Goal: Information Seeking & Learning: Learn about a topic

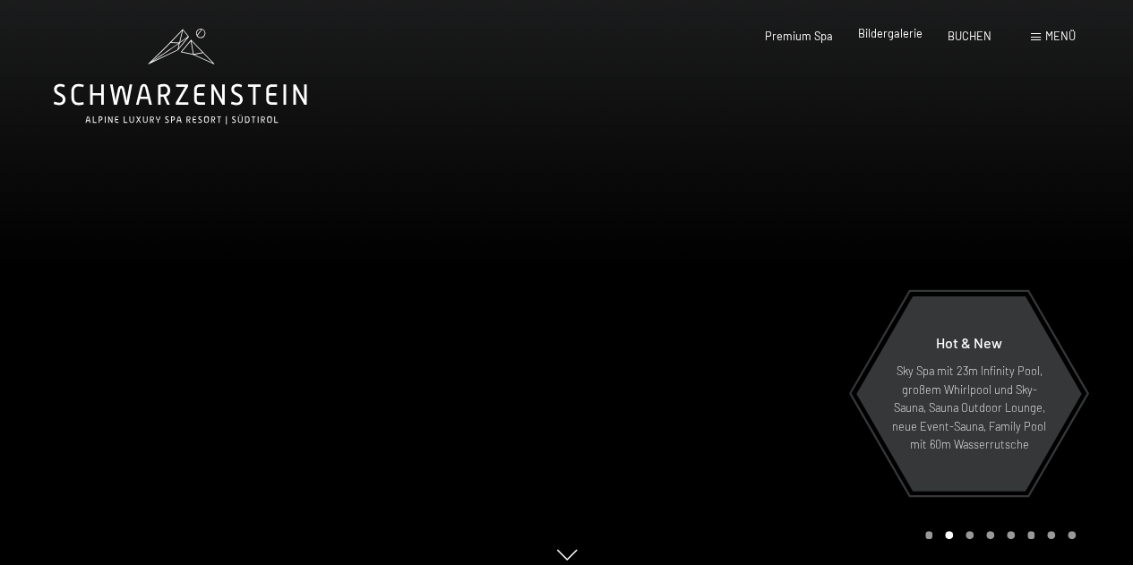
click at [894, 36] on span "Bildergalerie" at bounding box center [890, 33] width 65 height 14
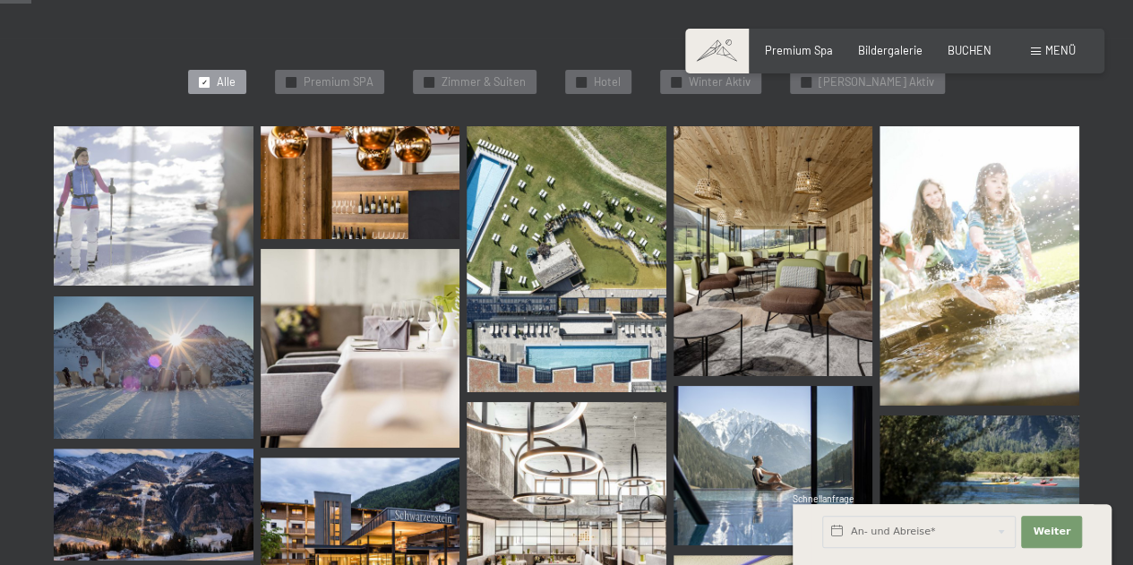
scroll to position [448, 0]
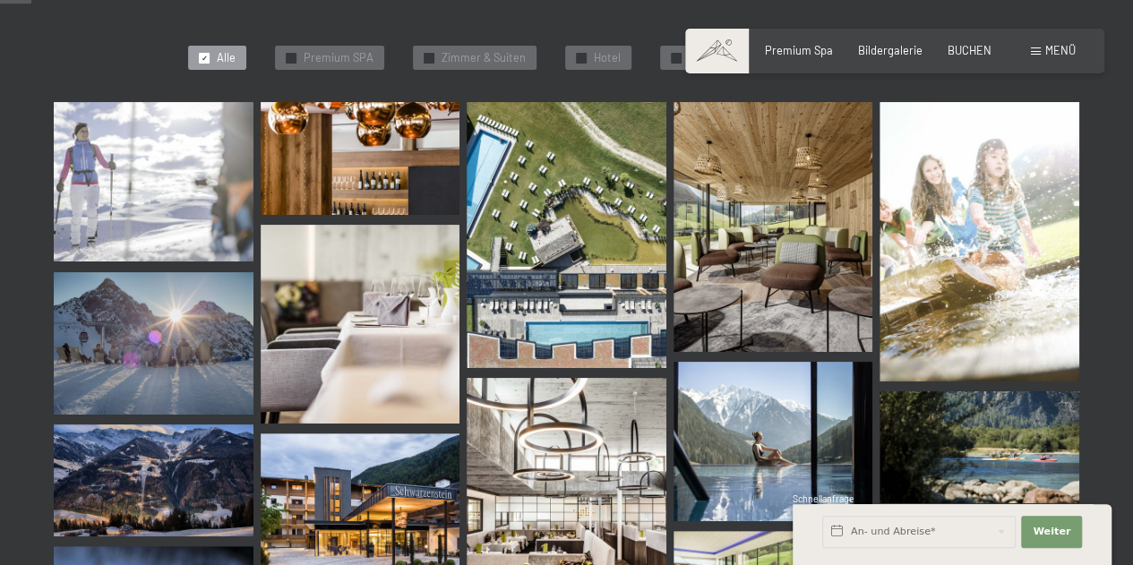
click at [208, 202] on img at bounding box center [154, 181] width 200 height 159
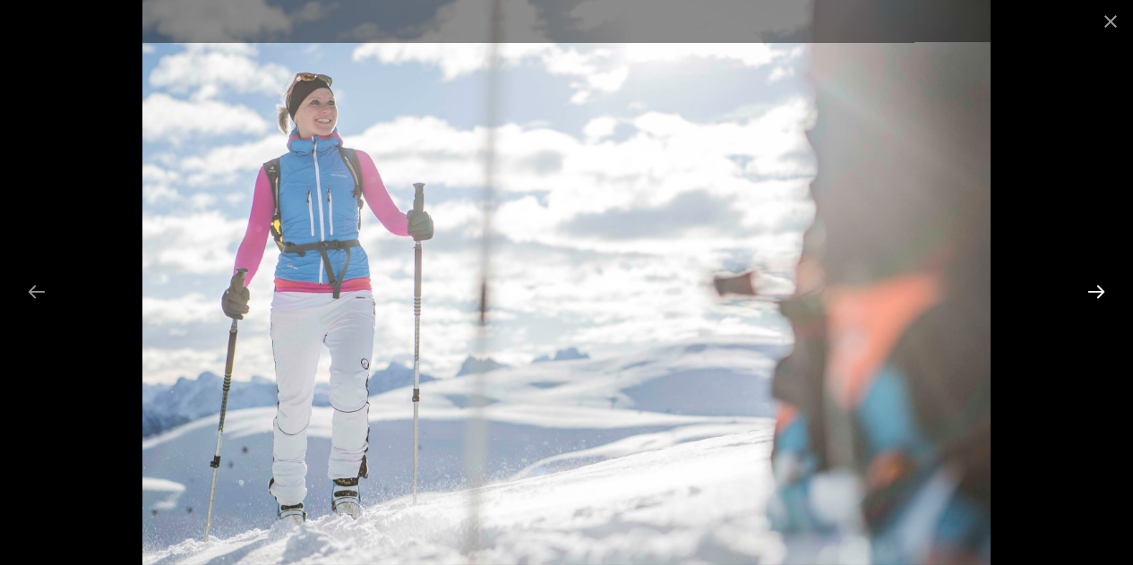
click at [1098, 295] on button "Next slide" at bounding box center [1097, 291] width 38 height 35
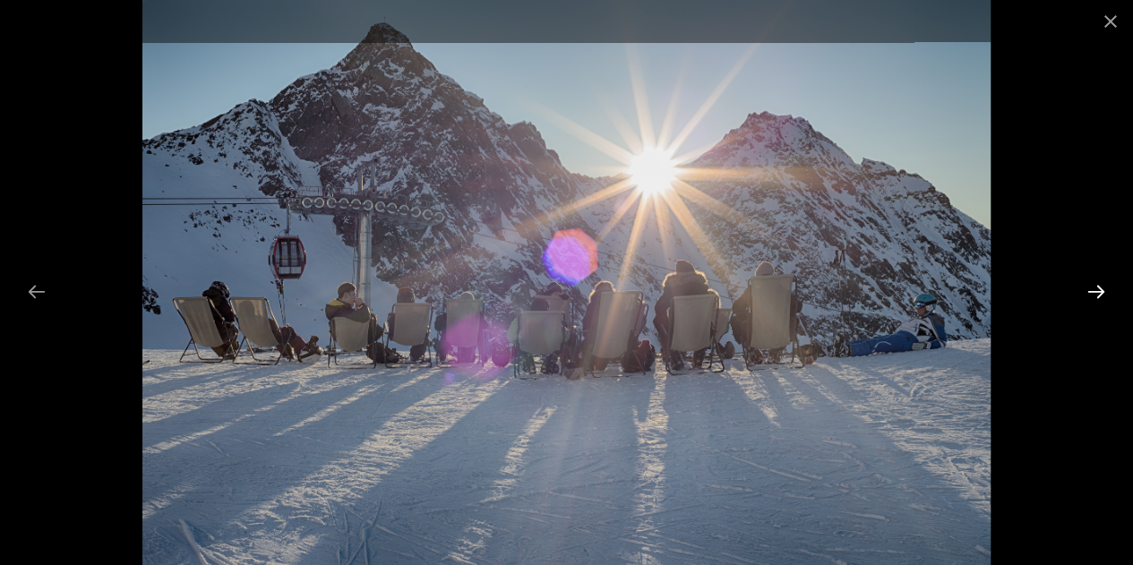
click at [1098, 282] on button "Next slide" at bounding box center [1097, 291] width 38 height 35
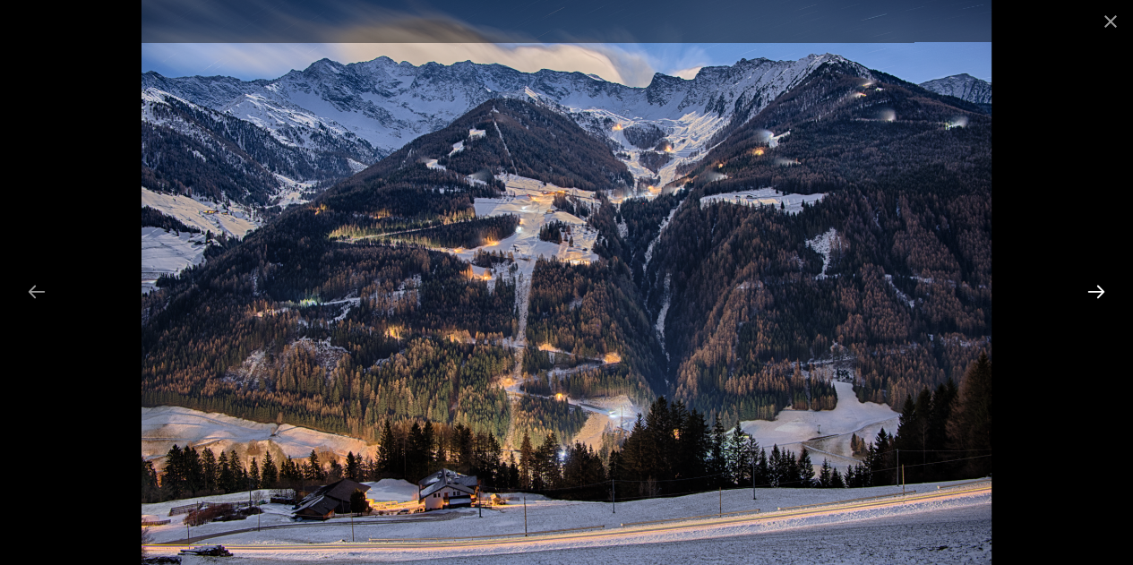
scroll to position [538, 0]
click at [1095, 286] on button "Next slide" at bounding box center [1097, 291] width 38 height 35
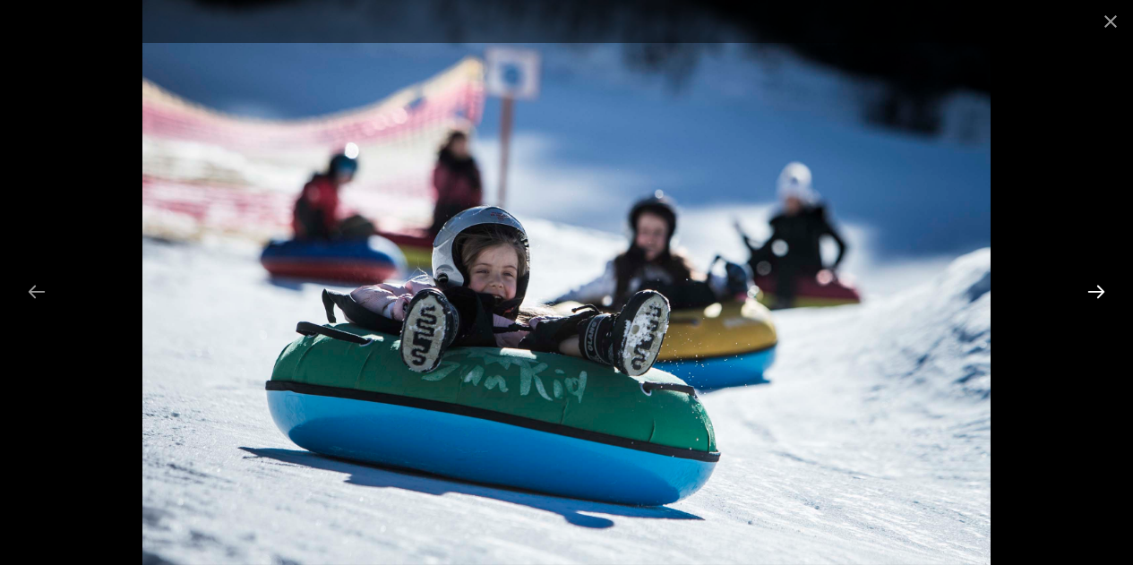
click at [1098, 289] on button "Next slide" at bounding box center [1097, 291] width 38 height 35
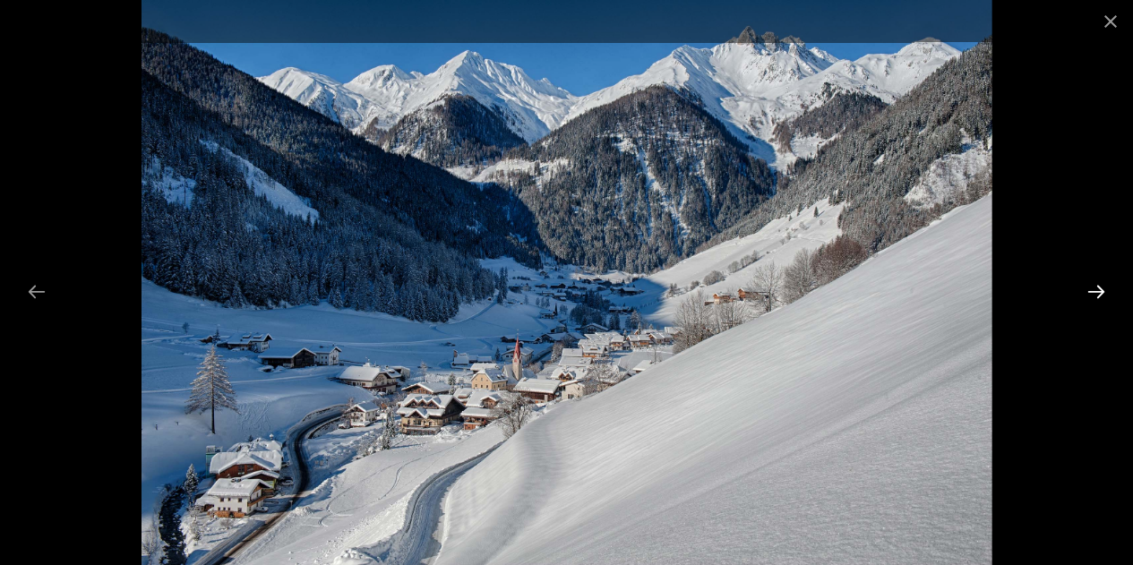
click at [1098, 289] on button "Next slide" at bounding box center [1097, 291] width 38 height 35
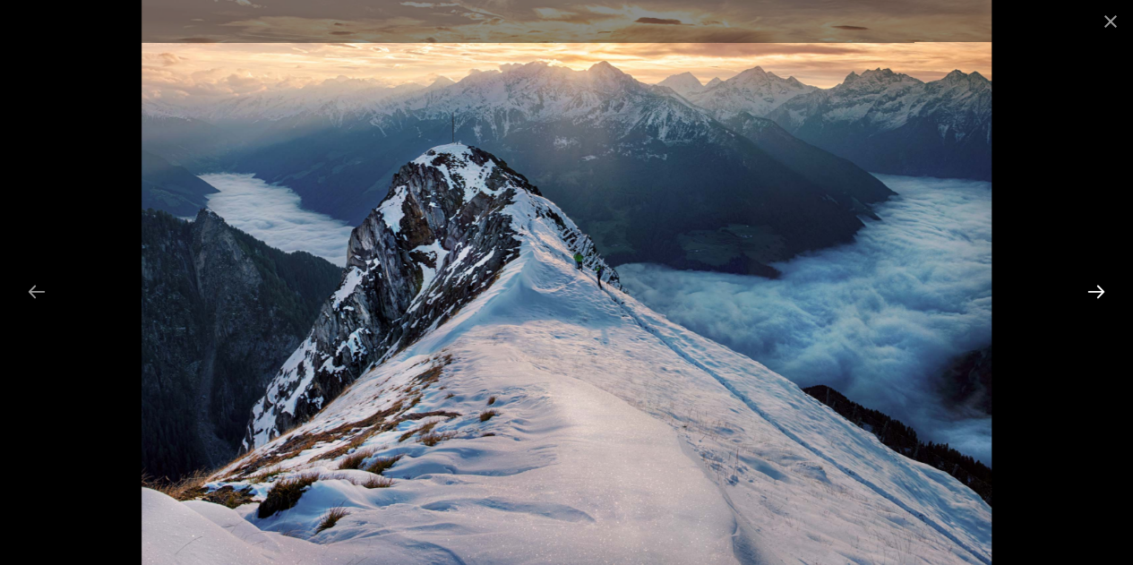
click at [1098, 289] on button "Next slide" at bounding box center [1097, 291] width 38 height 35
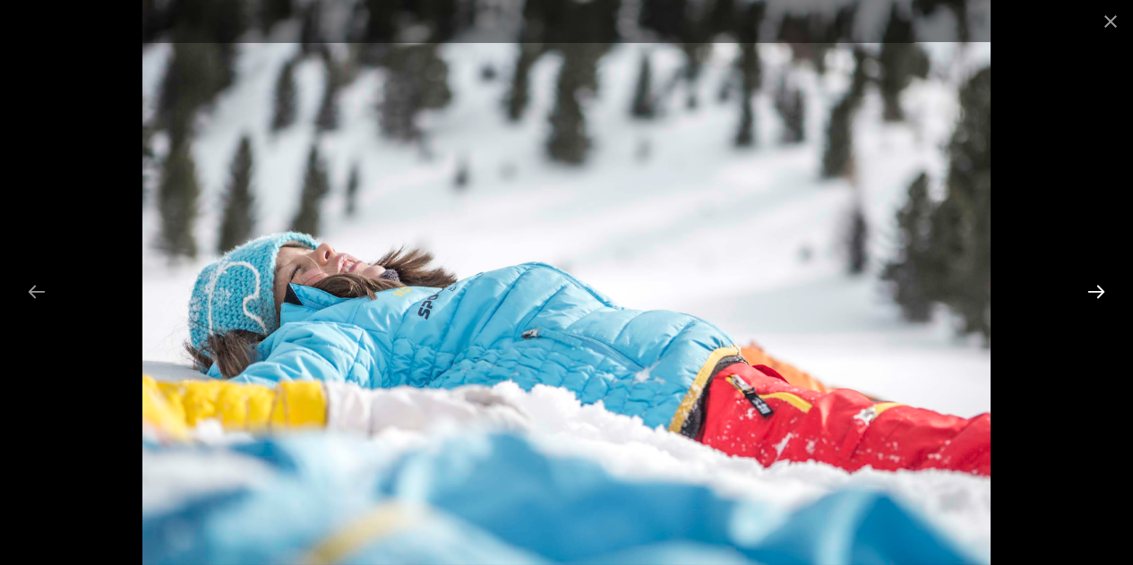
click at [1098, 289] on button "Next slide" at bounding box center [1097, 291] width 38 height 35
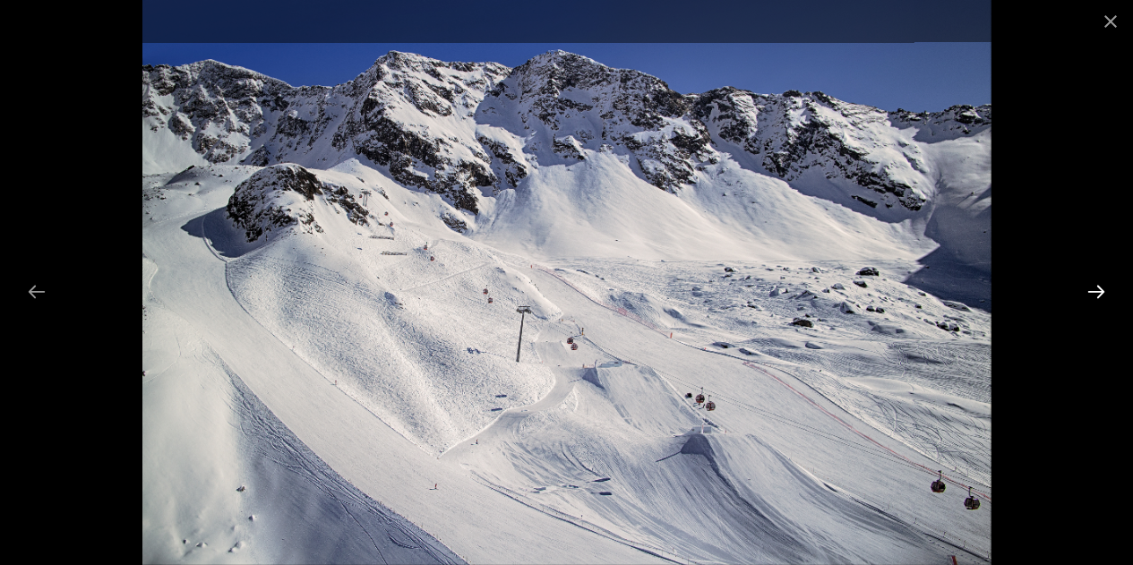
click at [1098, 289] on button "Next slide" at bounding box center [1097, 291] width 38 height 35
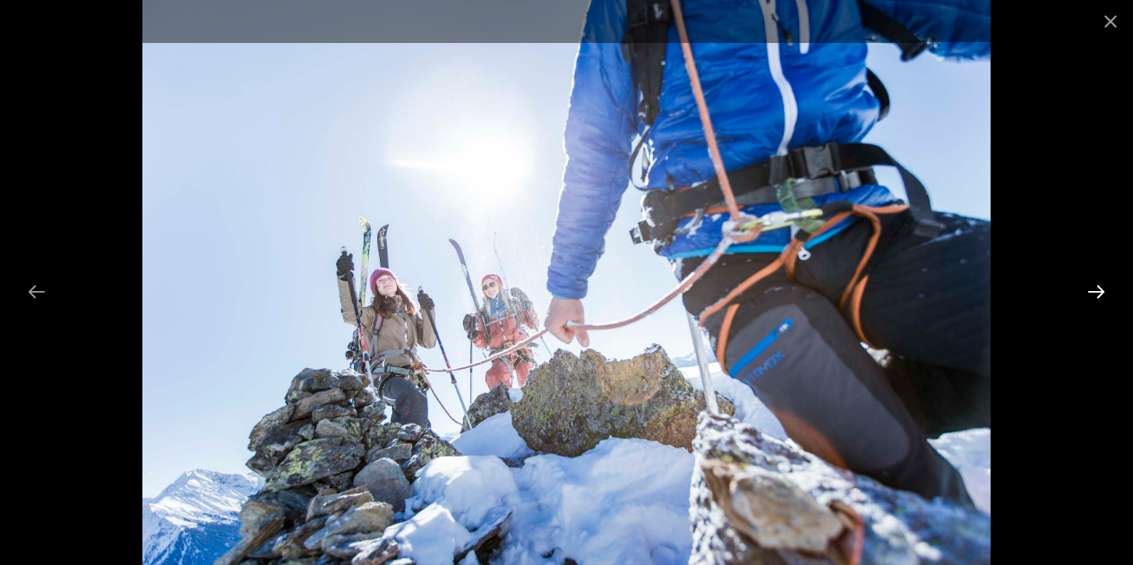
click at [1098, 289] on button "Next slide" at bounding box center [1097, 291] width 38 height 35
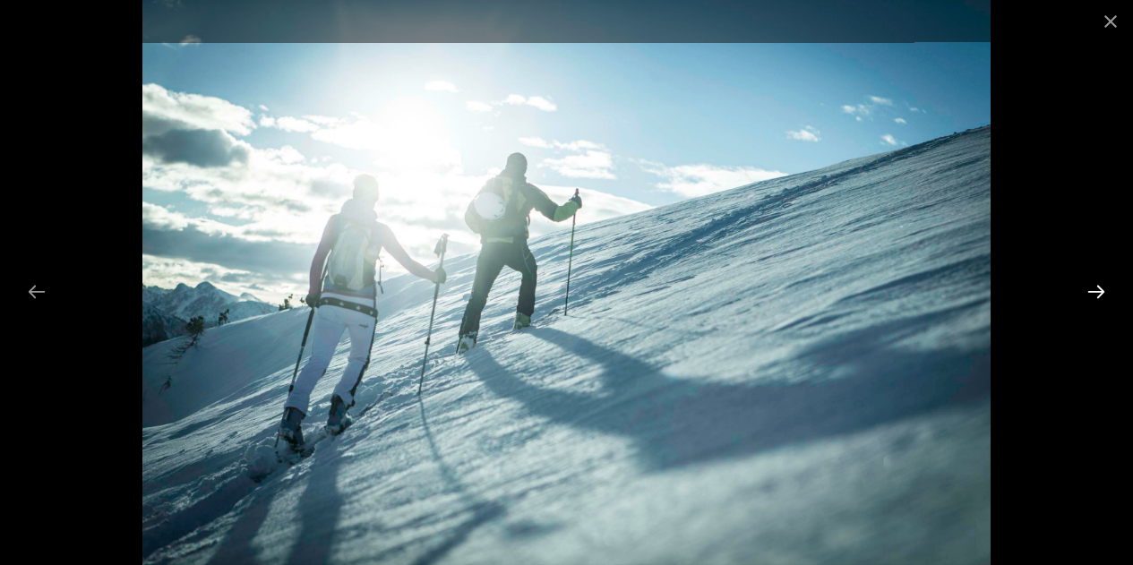
click at [1098, 289] on button "Next slide" at bounding box center [1097, 291] width 38 height 35
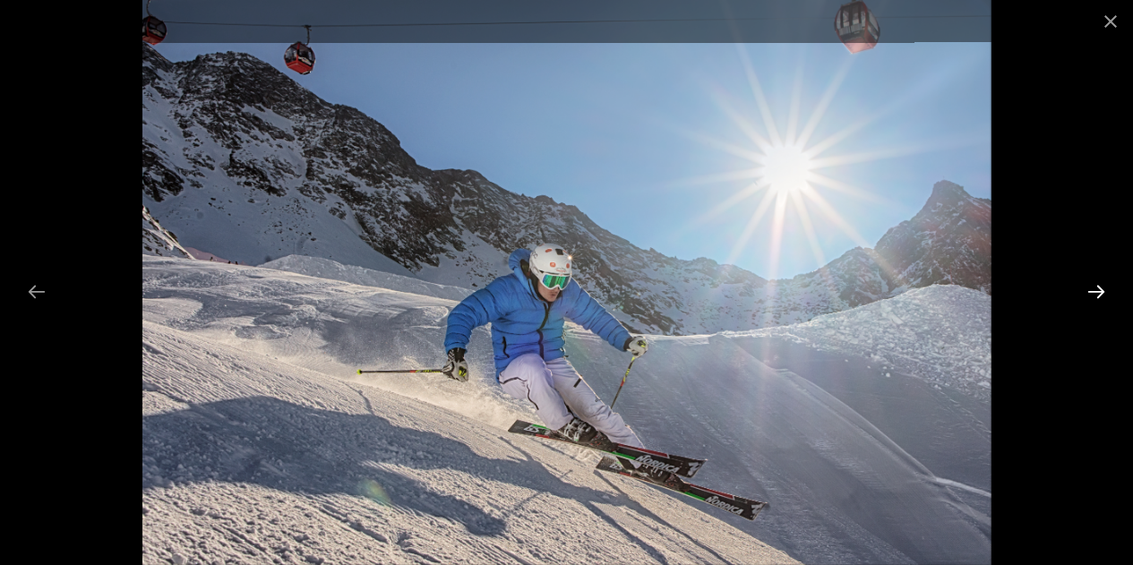
click at [1098, 289] on button "Next slide" at bounding box center [1097, 291] width 38 height 35
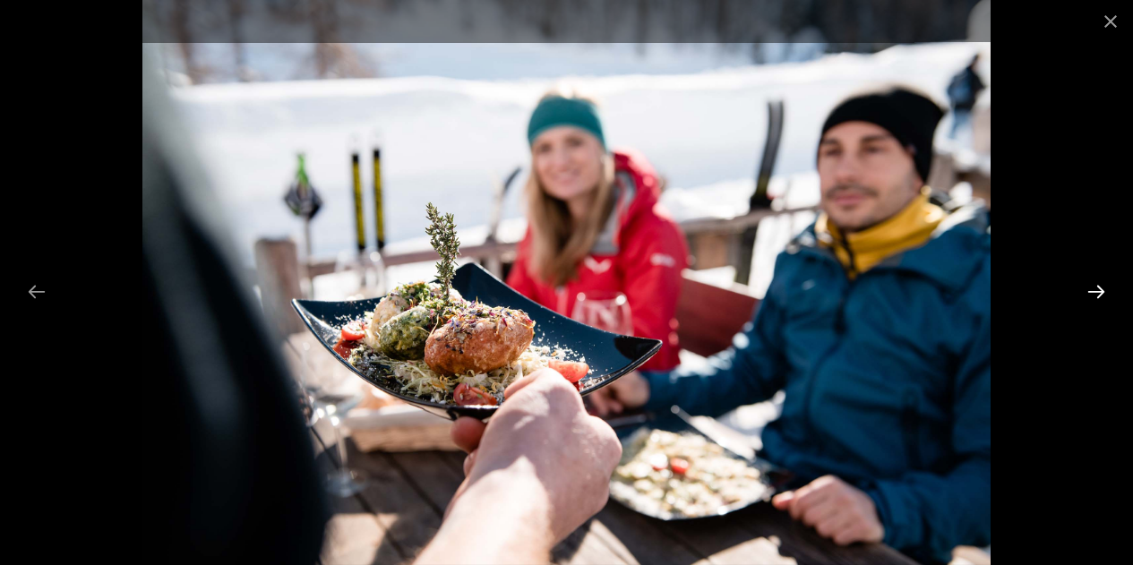
click at [1098, 289] on button "Next slide" at bounding box center [1097, 291] width 38 height 35
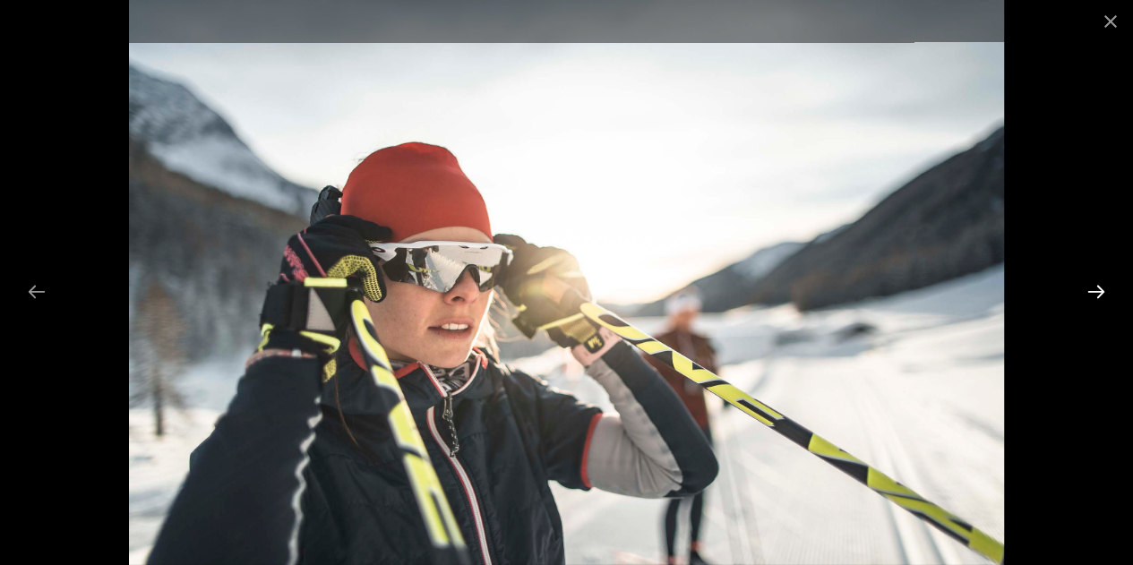
click at [1098, 289] on button "Next slide" at bounding box center [1097, 291] width 38 height 35
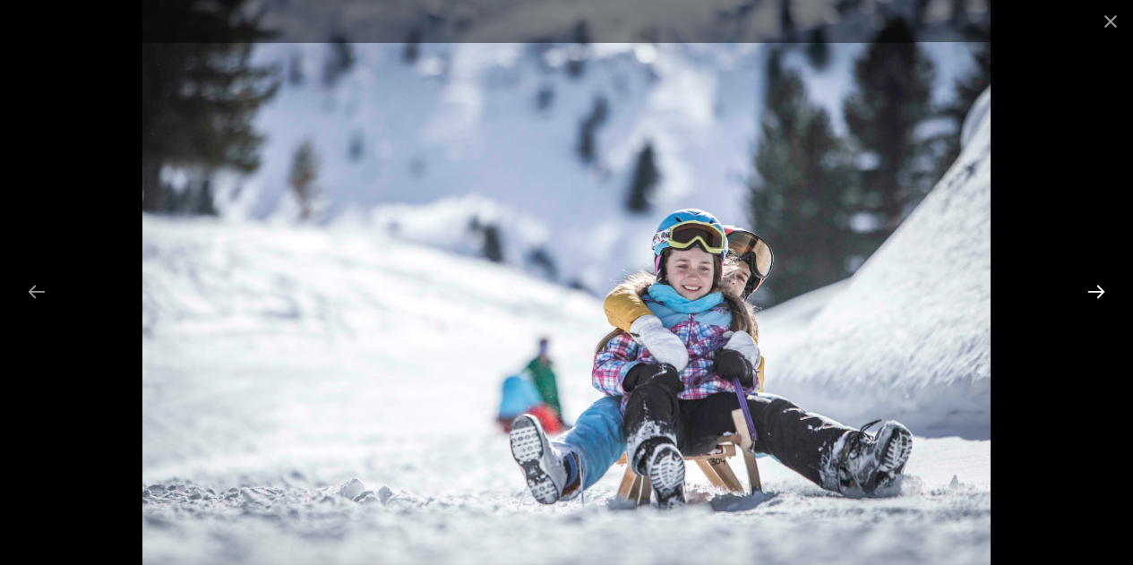
click at [1098, 289] on button "Next slide" at bounding box center [1097, 291] width 38 height 35
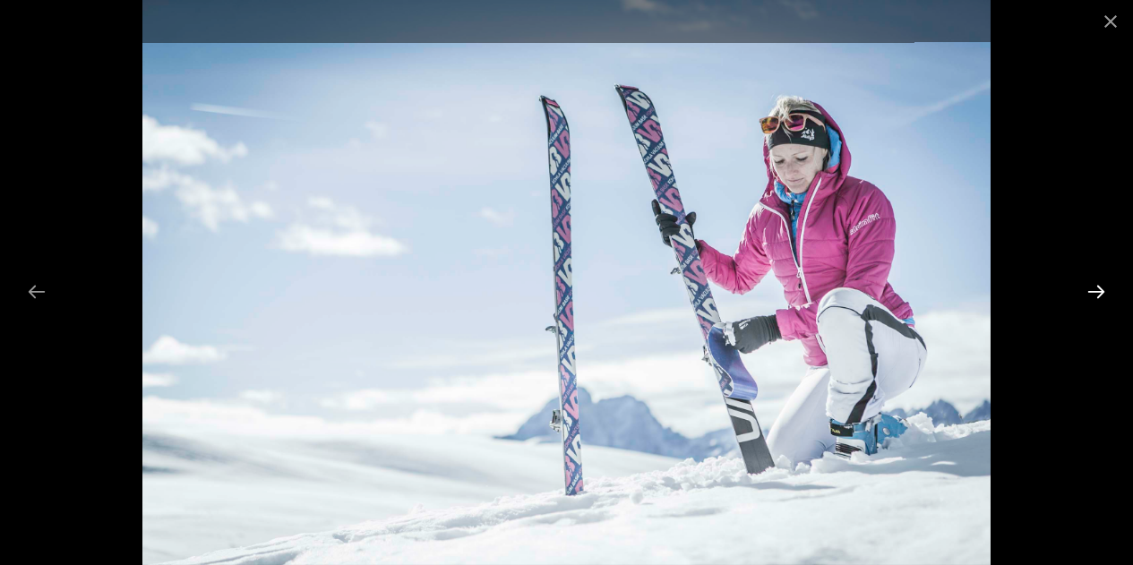
click at [1098, 289] on button "Next slide" at bounding box center [1097, 291] width 38 height 35
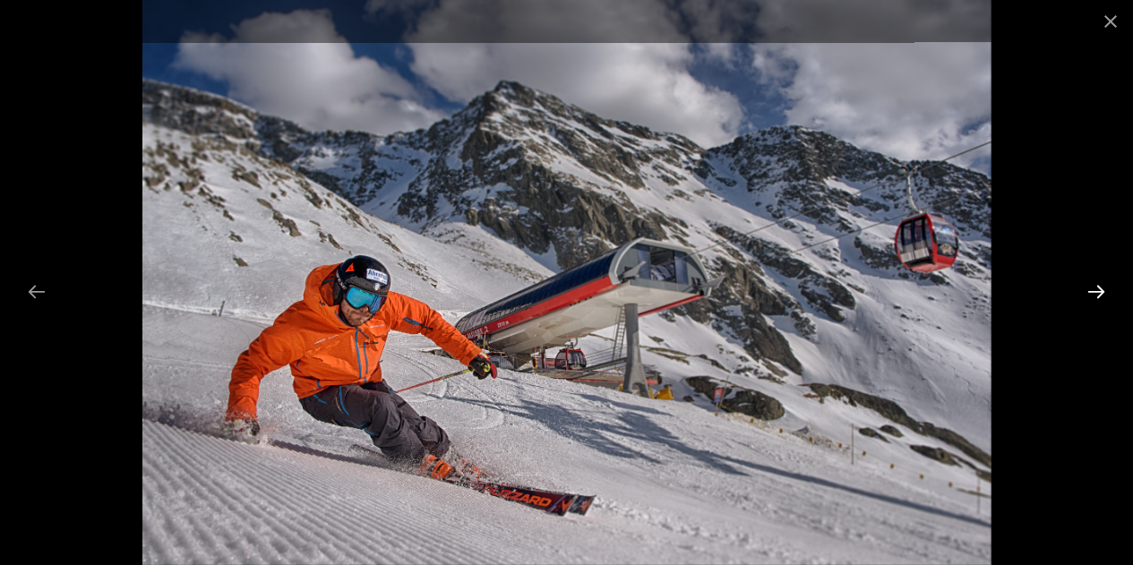
click at [1098, 289] on button "Next slide" at bounding box center [1097, 291] width 38 height 35
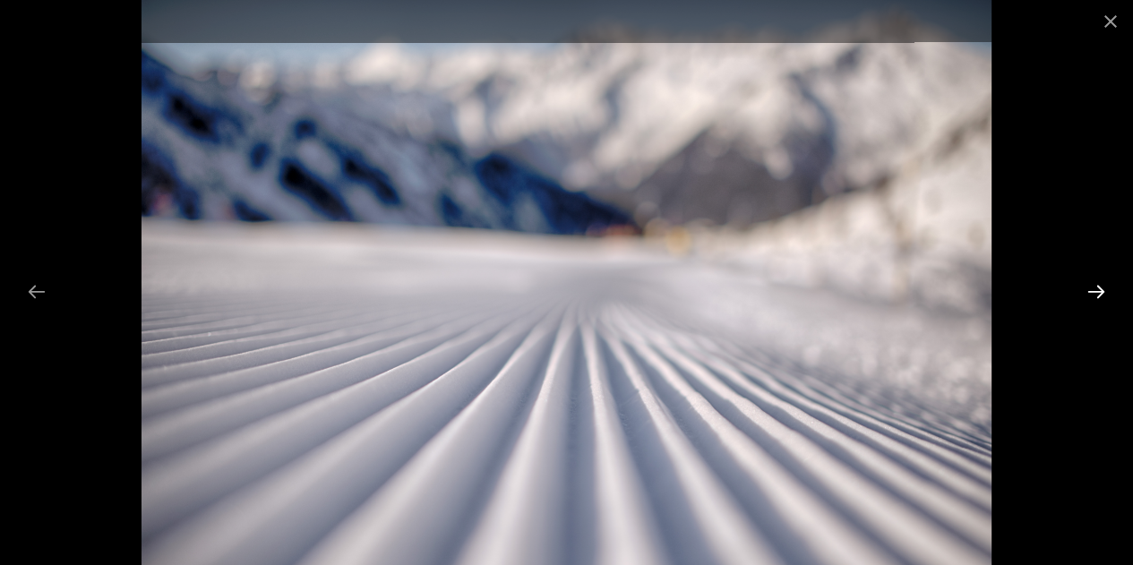
click at [1098, 289] on button "Next slide" at bounding box center [1097, 291] width 38 height 35
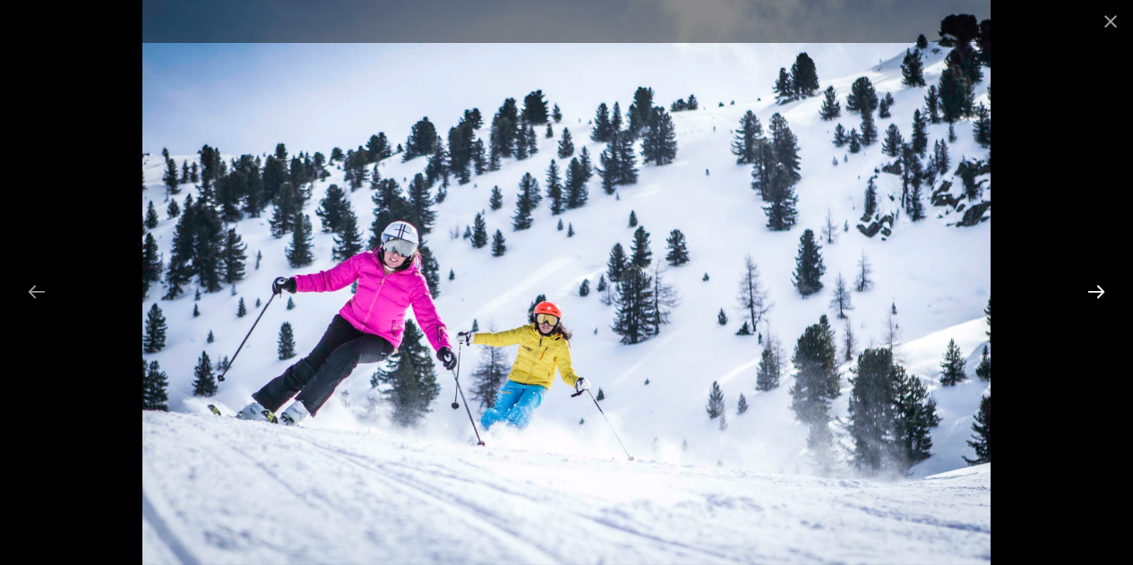
click at [1098, 289] on button "Next slide" at bounding box center [1097, 291] width 38 height 35
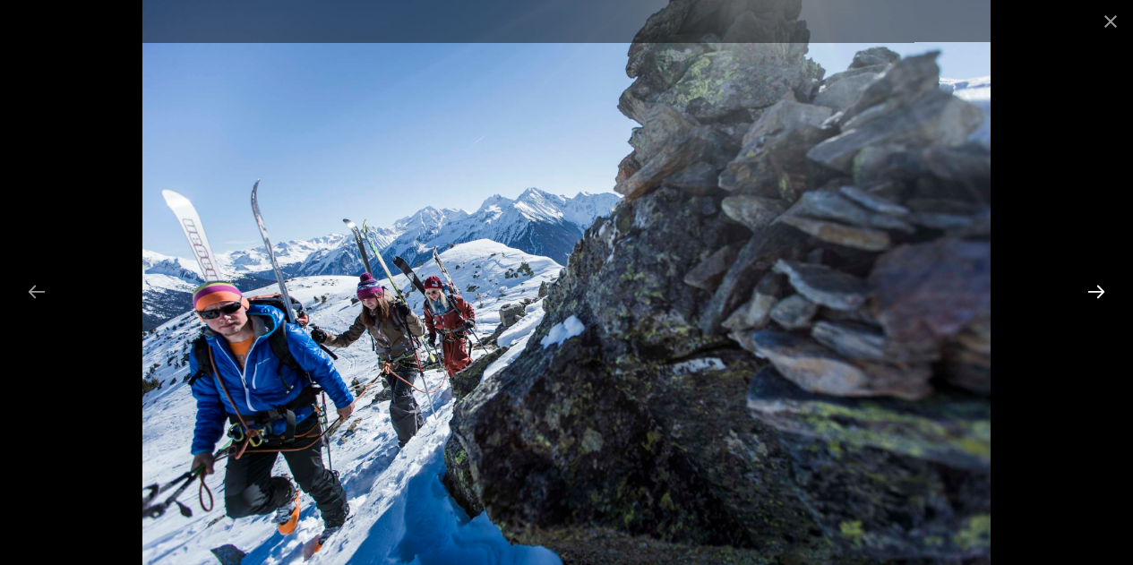
click at [1098, 289] on button "Next slide" at bounding box center [1097, 291] width 38 height 35
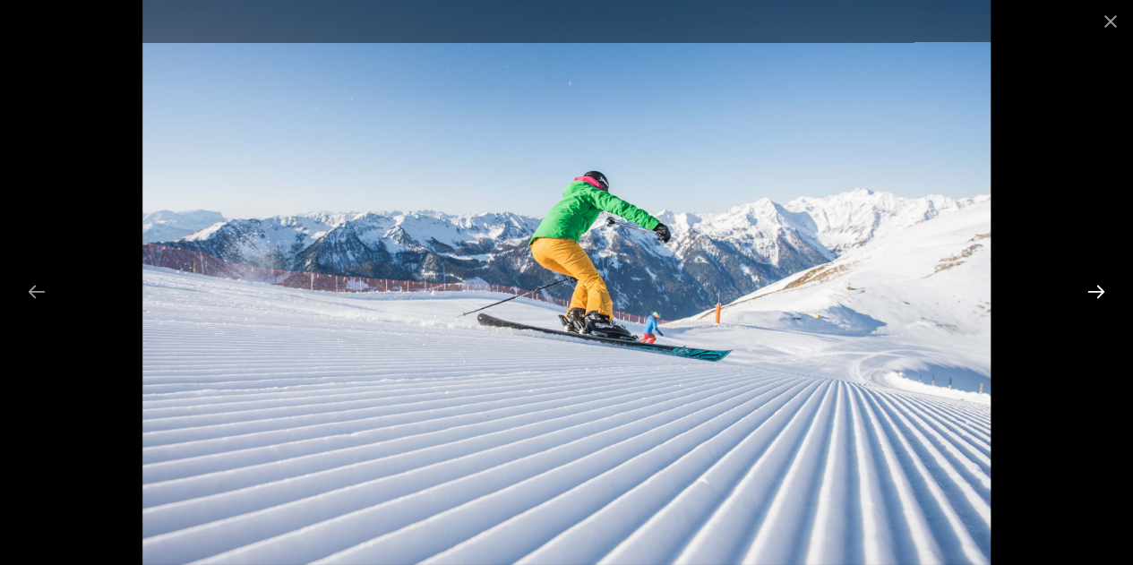
click at [1098, 289] on button "Next slide" at bounding box center [1097, 291] width 38 height 35
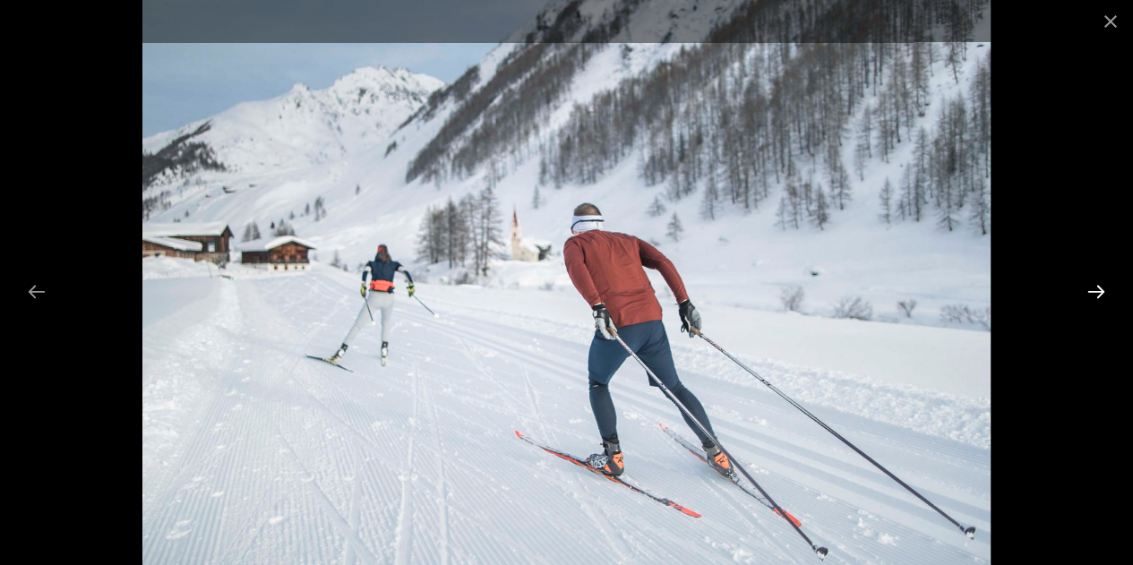
click at [1098, 289] on button "Next slide" at bounding box center [1097, 291] width 38 height 35
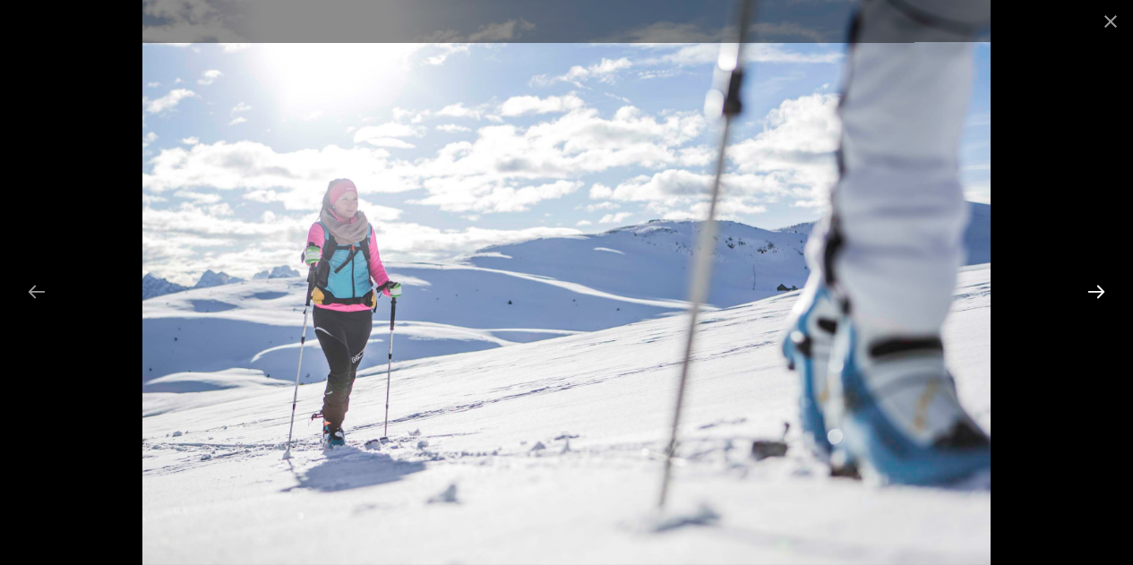
click at [1098, 289] on button "Next slide" at bounding box center [1097, 291] width 38 height 35
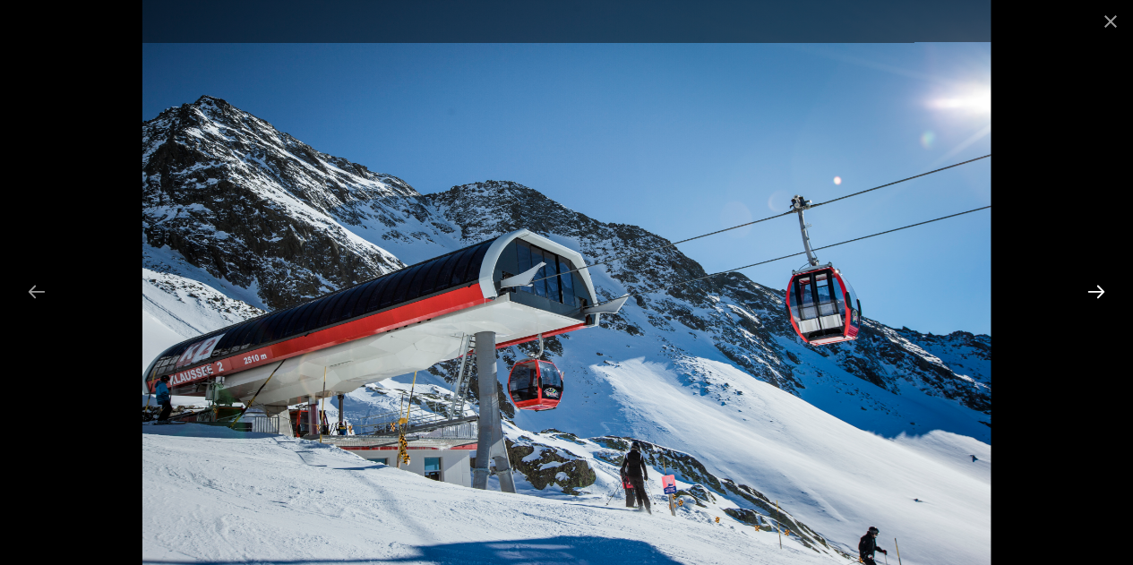
click at [1098, 289] on button "Next slide" at bounding box center [1097, 291] width 38 height 35
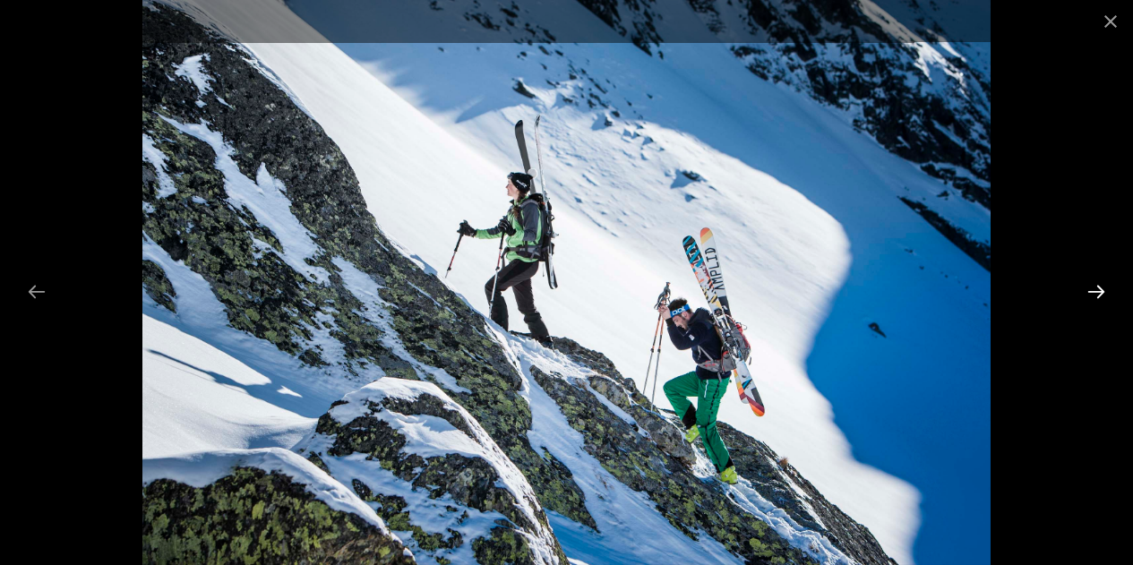
click at [1098, 289] on button "Next slide" at bounding box center [1097, 291] width 38 height 35
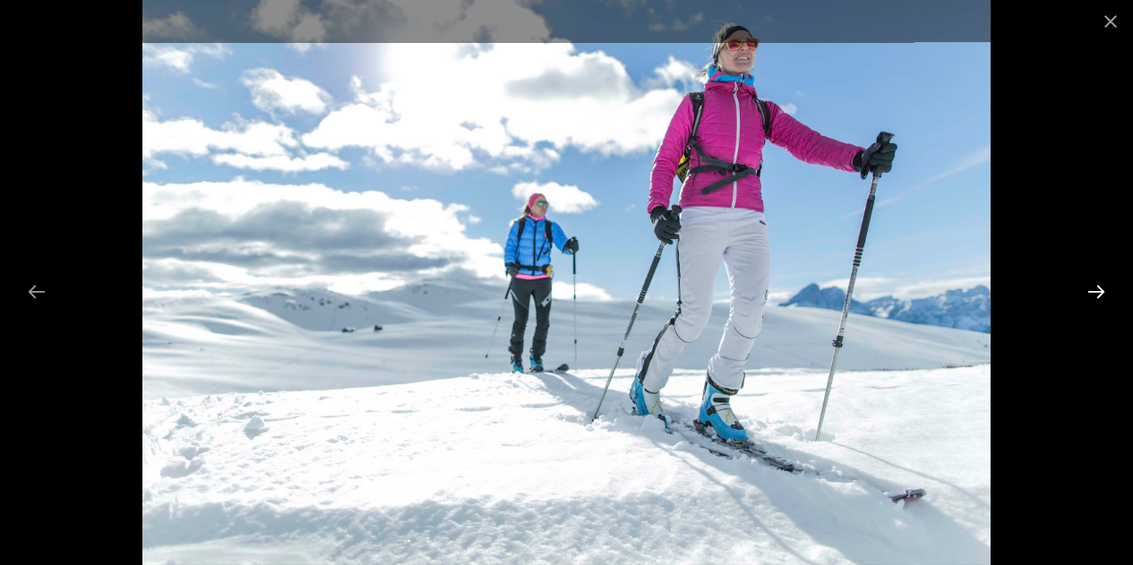
click at [1098, 289] on button "Next slide" at bounding box center [1097, 291] width 38 height 35
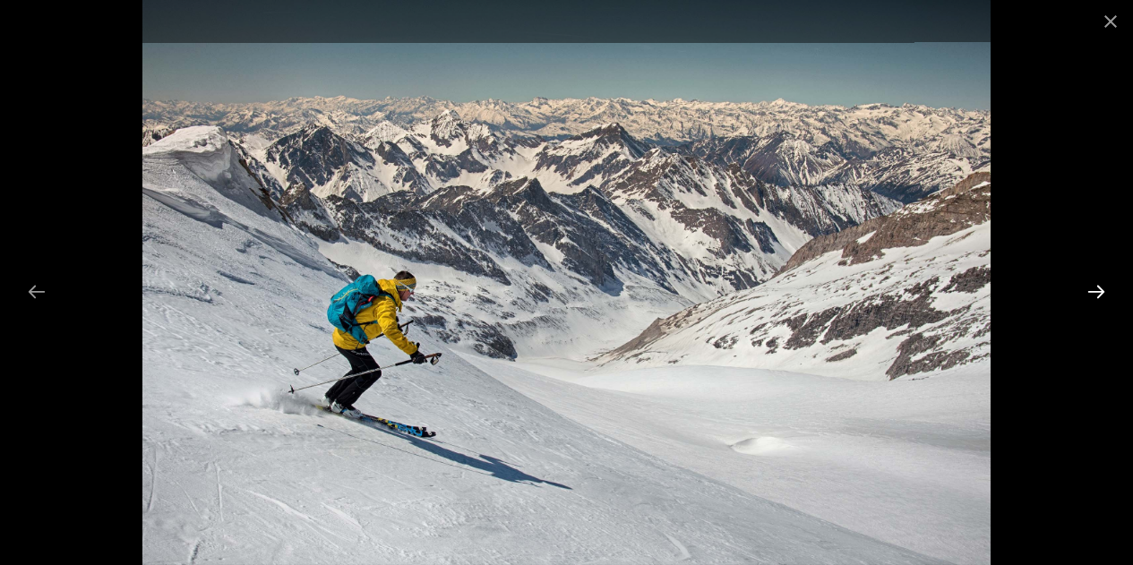
click at [1098, 289] on button "Next slide" at bounding box center [1097, 291] width 38 height 35
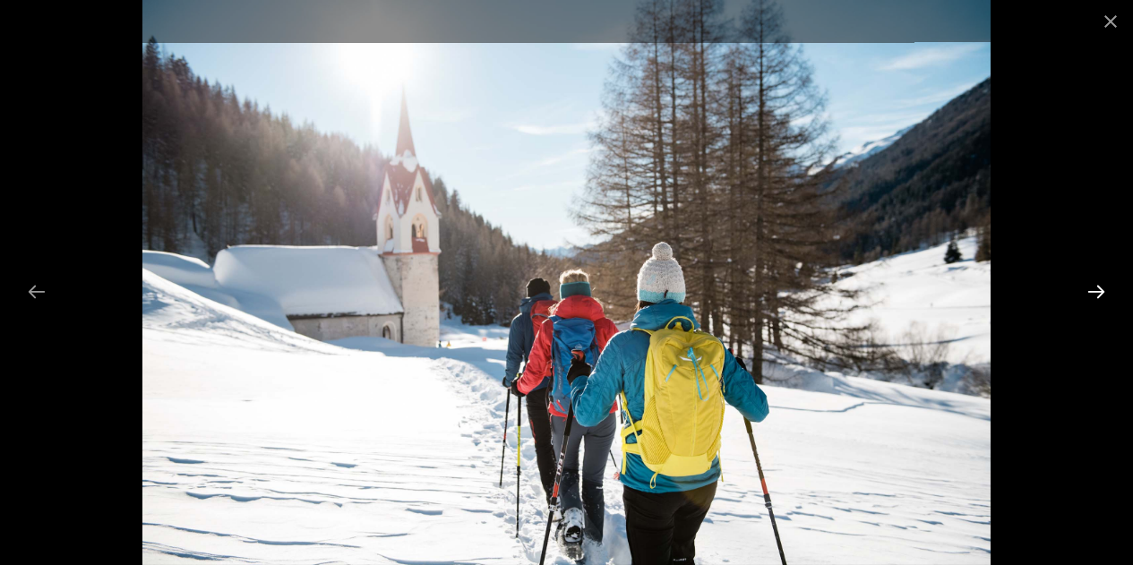
click at [1098, 289] on button "Next slide" at bounding box center [1097, 291] width 38 height 35
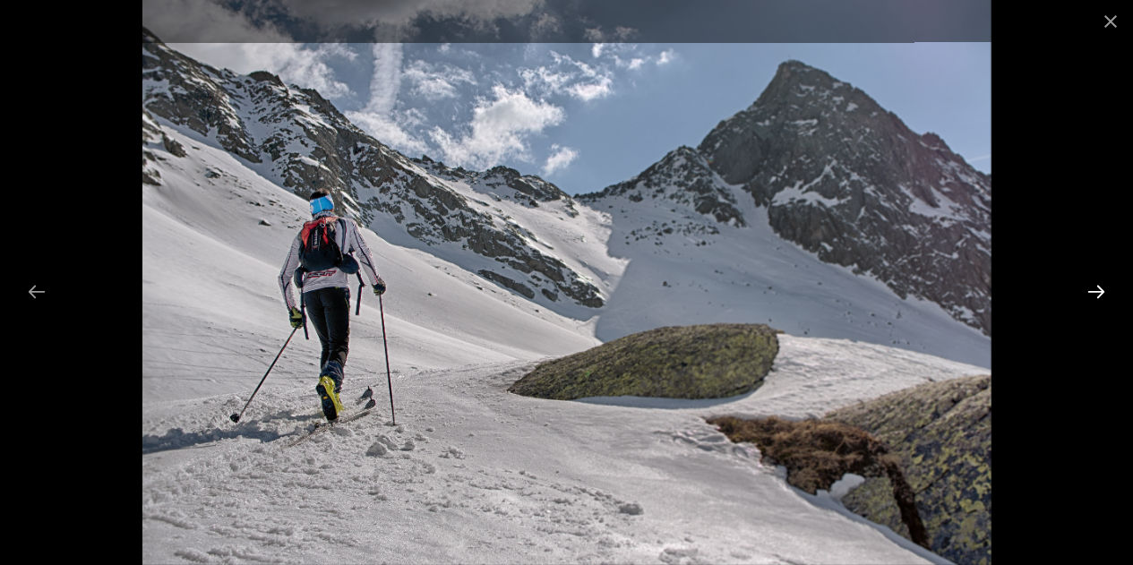
click at [1098, 289] on button "Next slide" at bounding box center [1097, 291] width 38 height 35
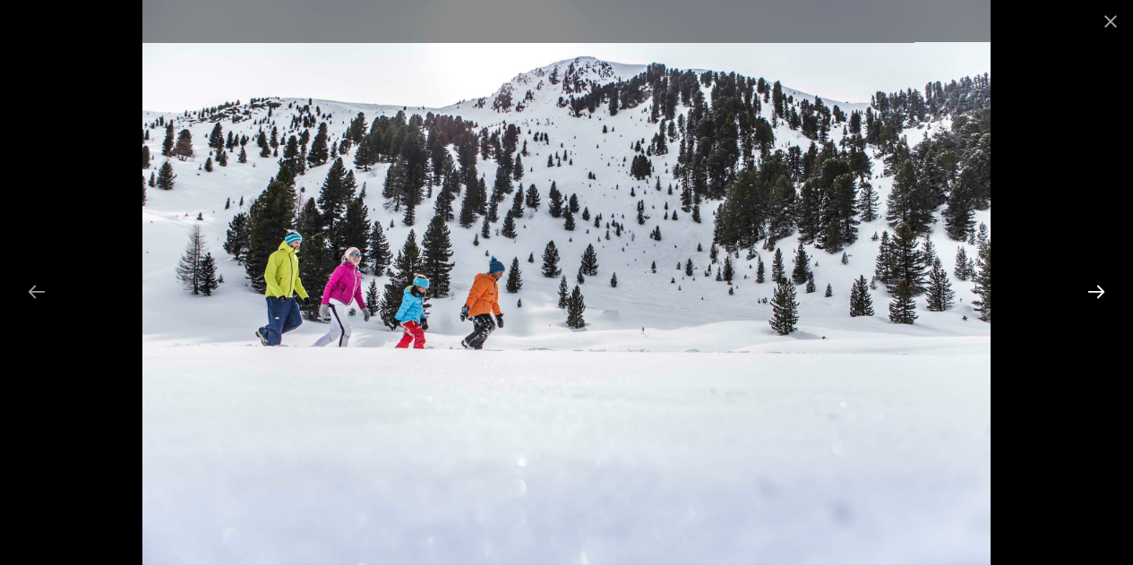
click at [1098, 289] on button "Next slide" at bounding box center [1097, 291] width 38 height 35
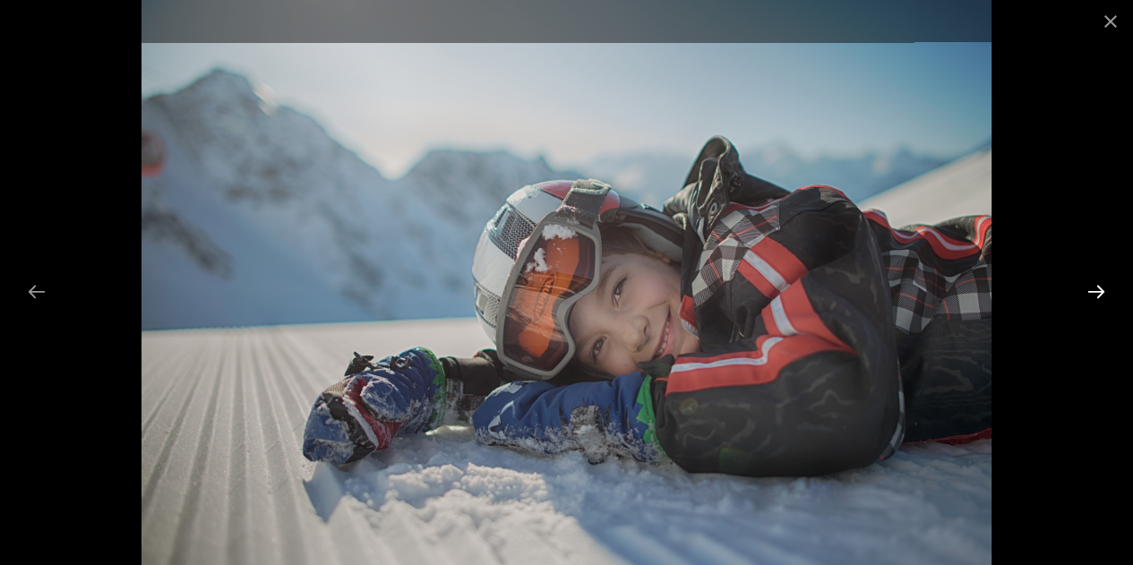
click at [1098, 289] on button "Next slide" at bounding box center [1097, 291] width 38 height 35
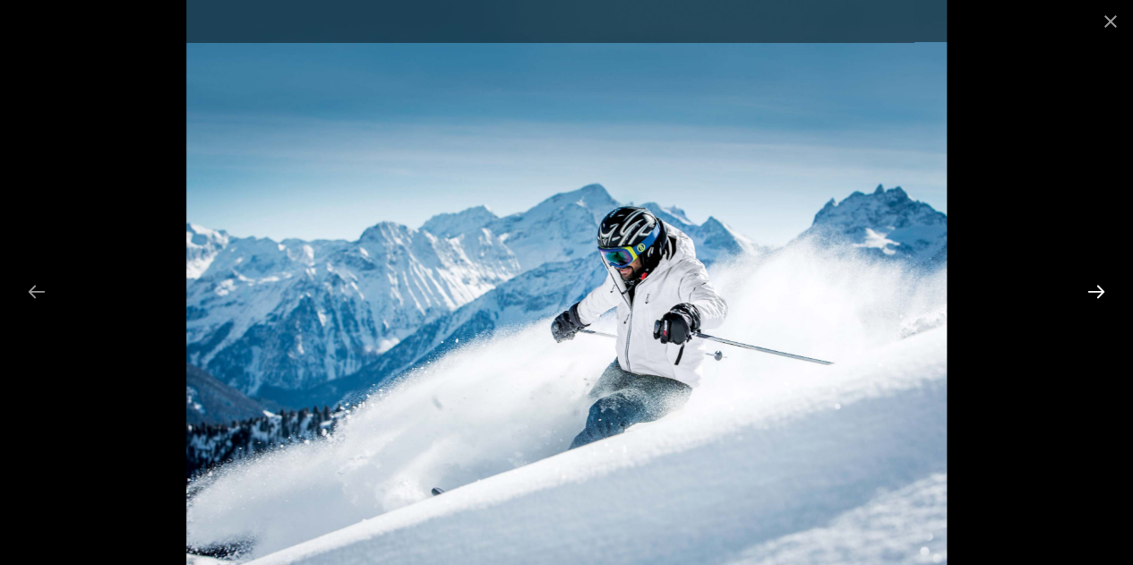
click at [1098, 289] on button "Next slide" at bounding box center [1097, 291] width 38 height 35
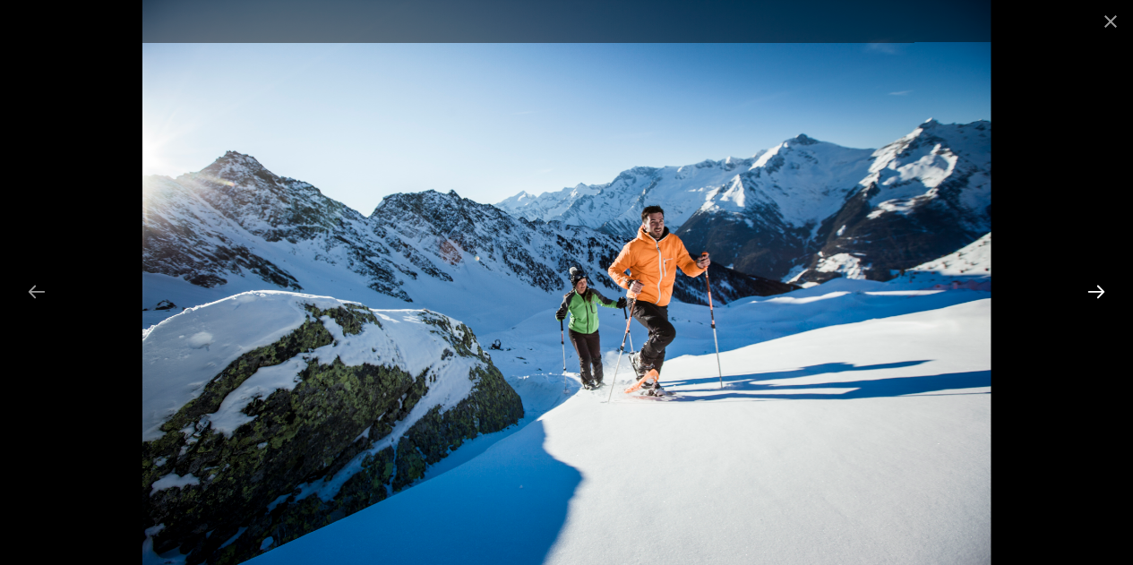
click at [1098, 289] on button "Next slide" at bounding box center [1097, 291] width 38 height 35
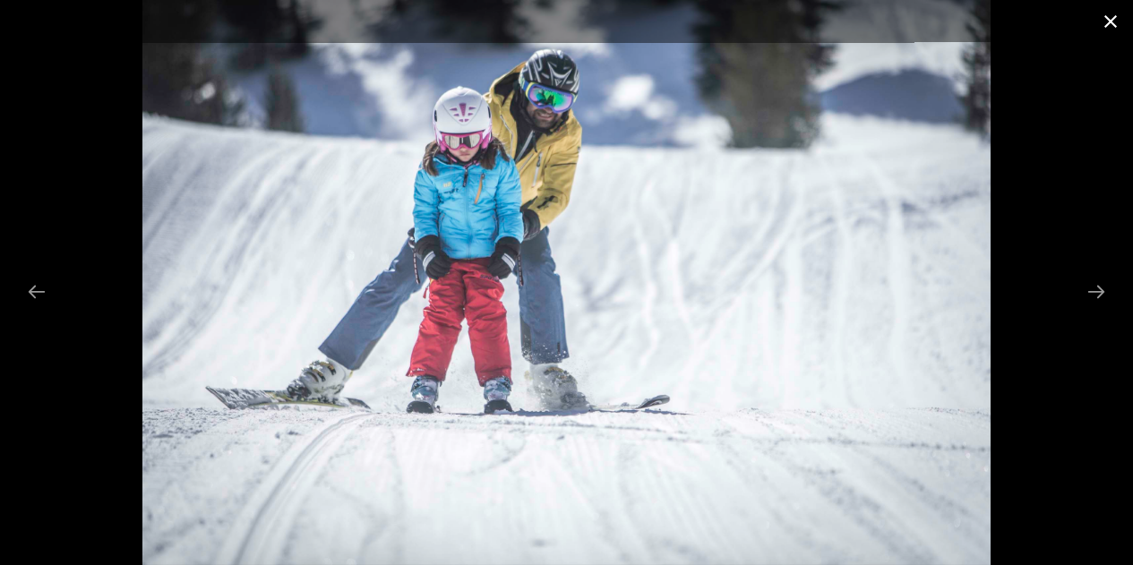
click at [1114, 25] on button "Close gallery" at bounding box center [1111, 21] width 45 height 42
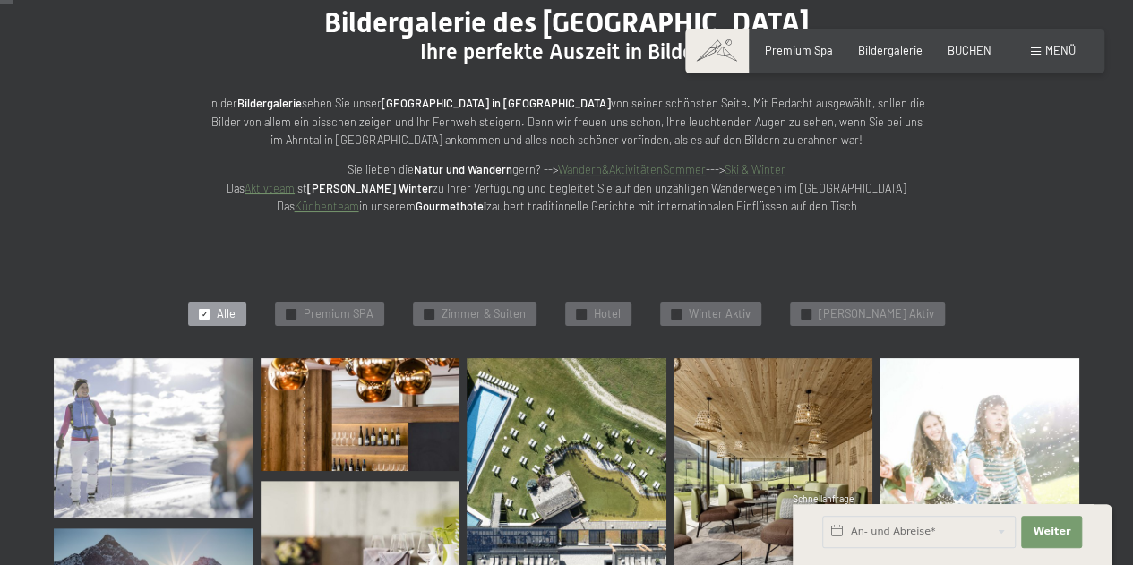
scroll to position [358, 0]
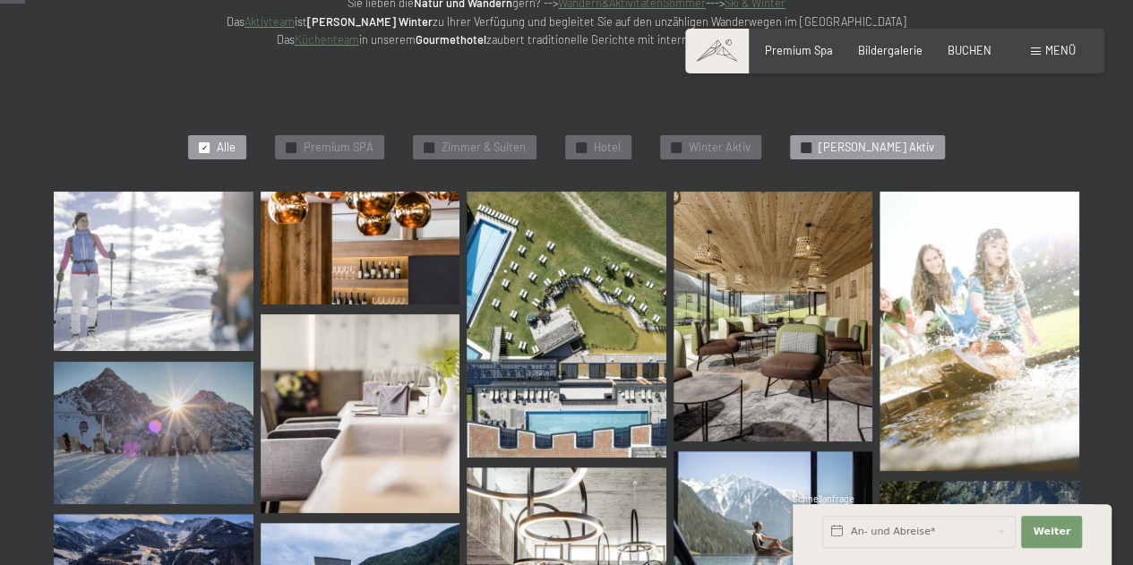
click at [869, 142] on span "[PERSON_NAME] Aktiv" at bounding box center [877, 148] width 116 height 16
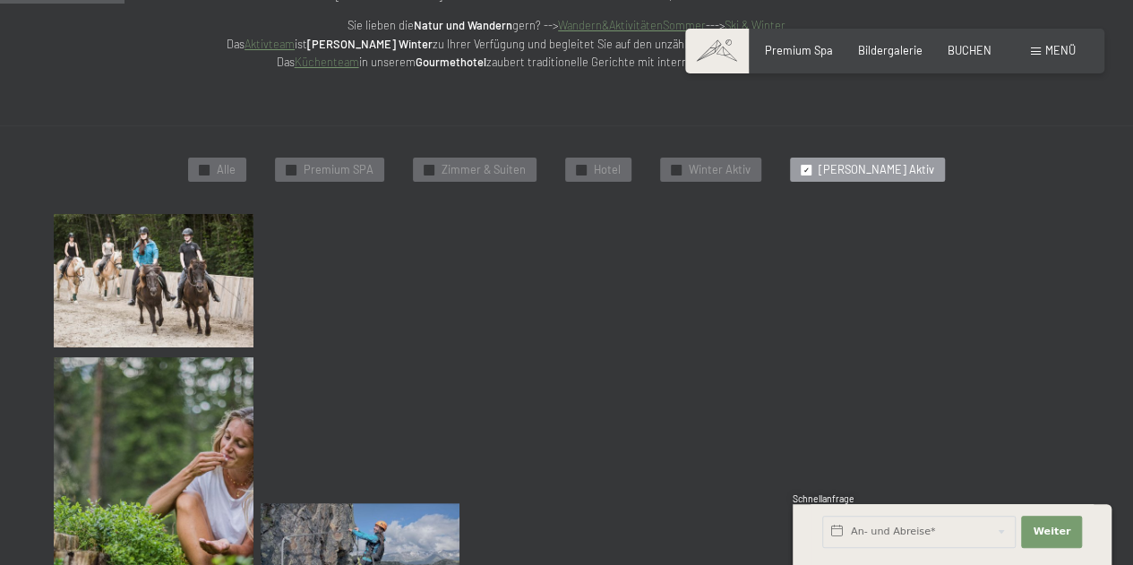
scroll to position [335, 0]
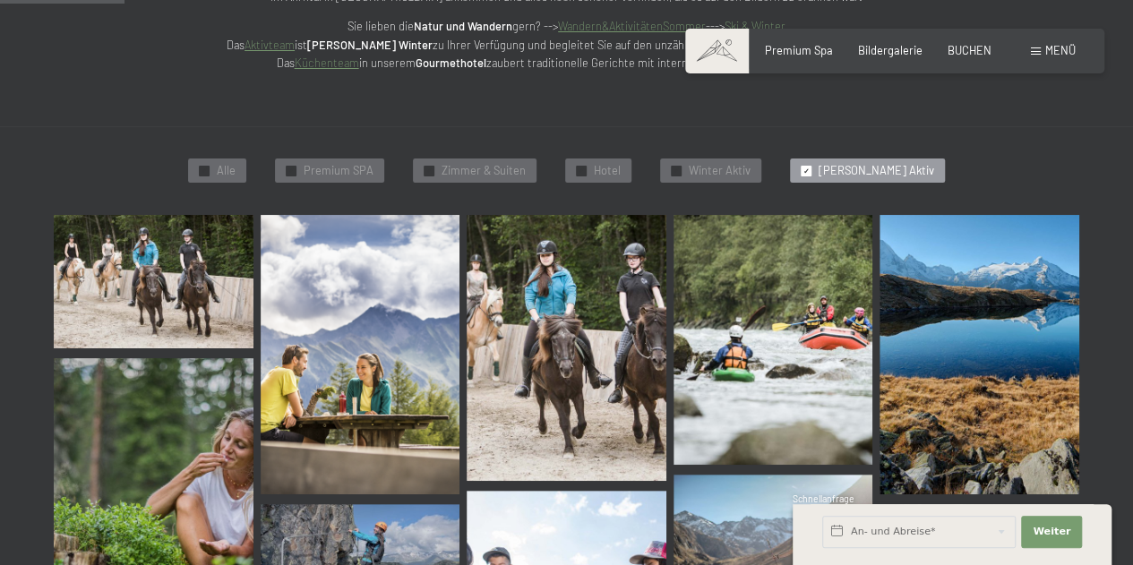
click at [152, 273] on img at bounding box center [154, 281] width 200 height 133
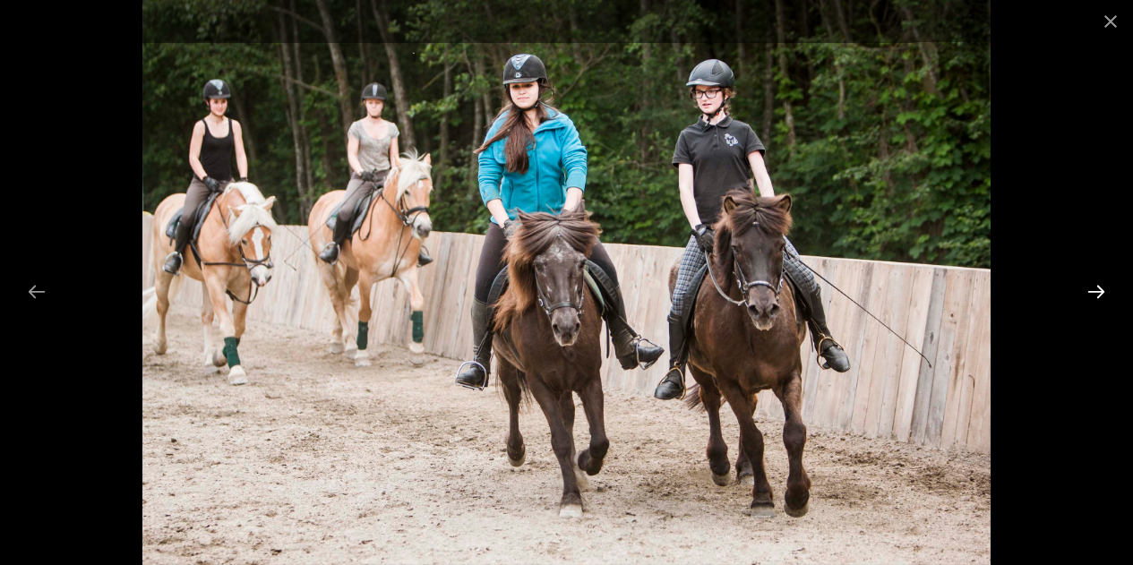
click at [1093, 282] on button "Next slide" at bounding box center [1097, 291] width 38 height 35
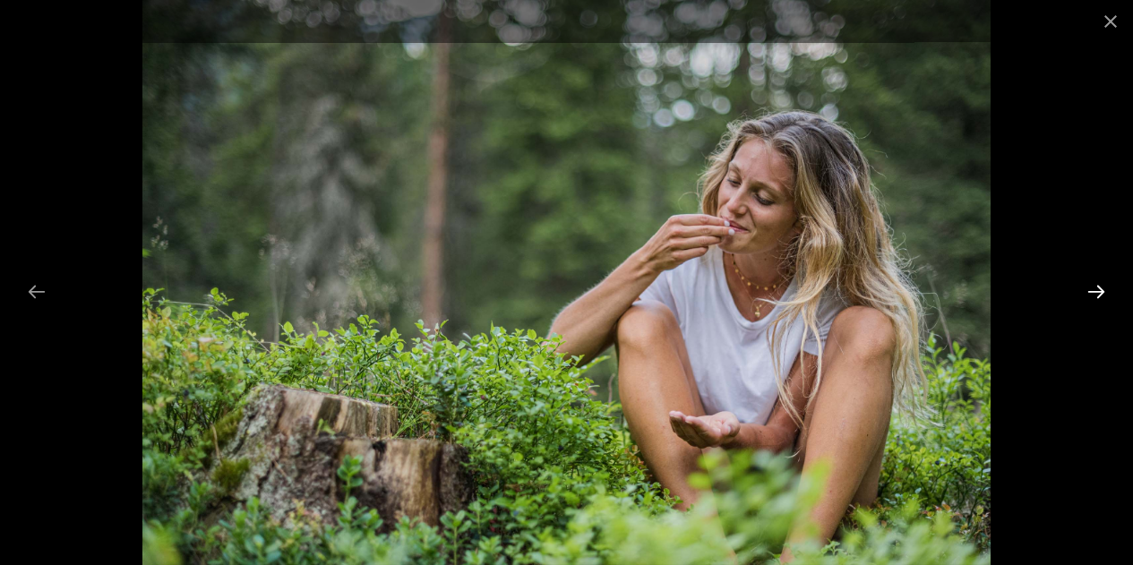
click at [1093, 282] on button "Next slide" at bounding box center [1097, 291] width 38 height 35
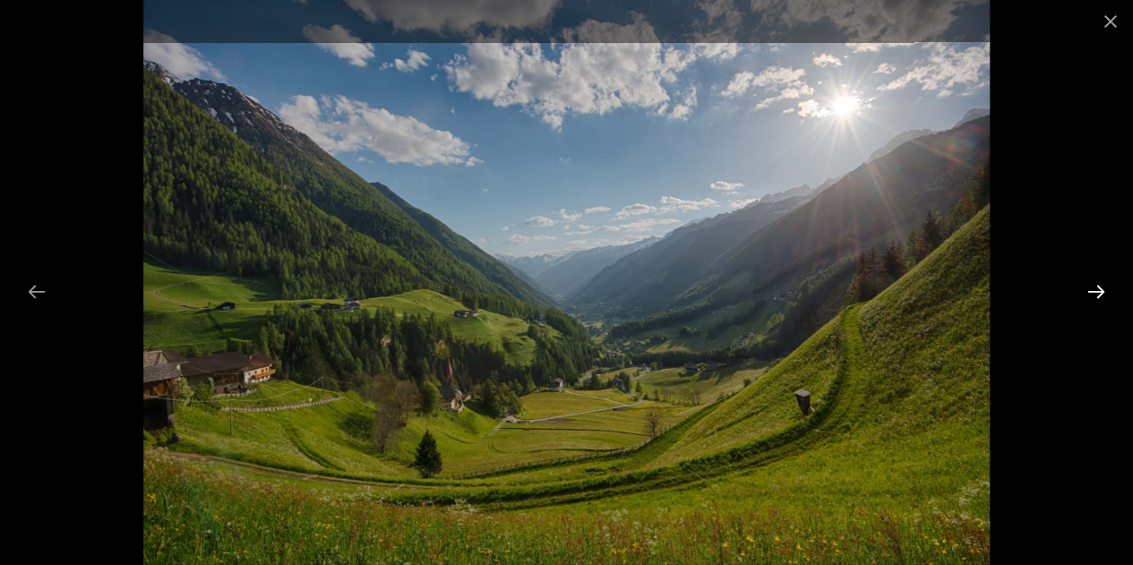
click at [1095, 283] on button "Next slide" at bounding box center [1097, 291] width 38 height 35
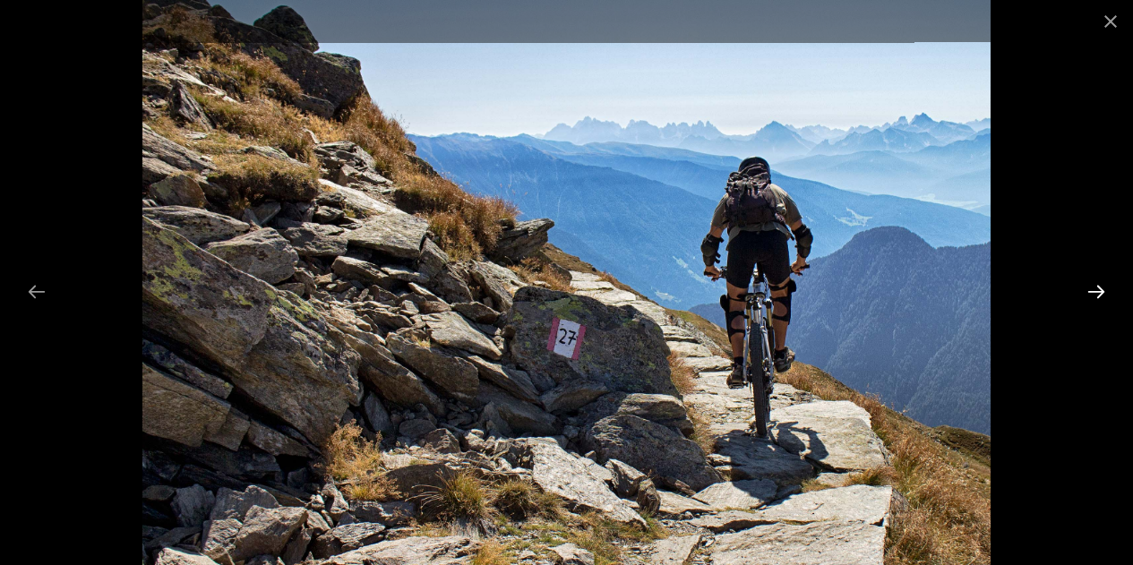
click at [1100, 284] on button "Next slide" at bounding box center [1097, 291] width 38 height 35
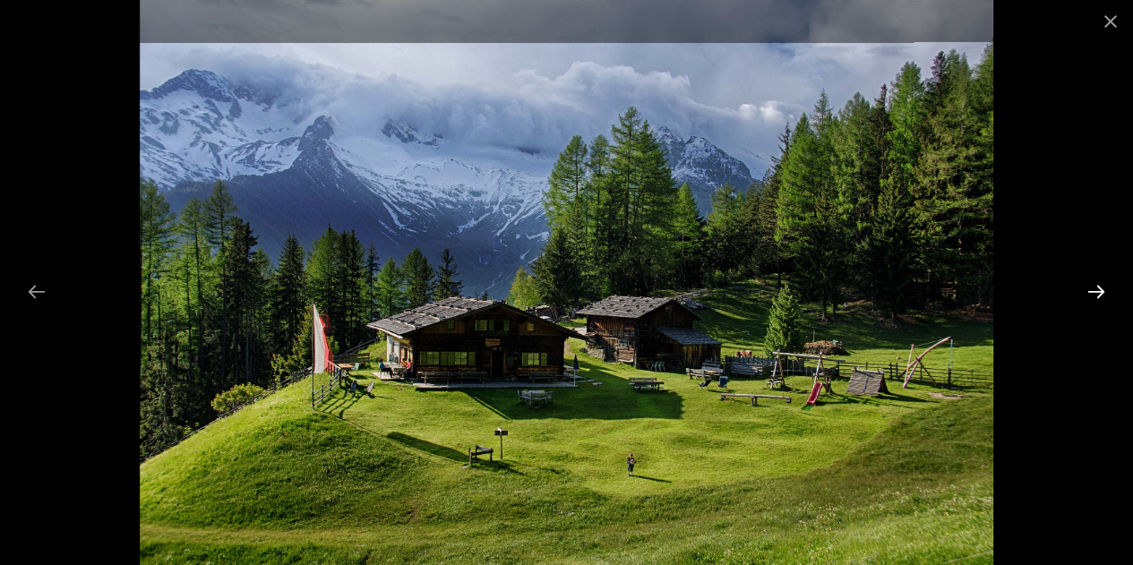
click at [1100, 284] on button "Next slide" at bounding box center [1097, 291] width 38 height 35
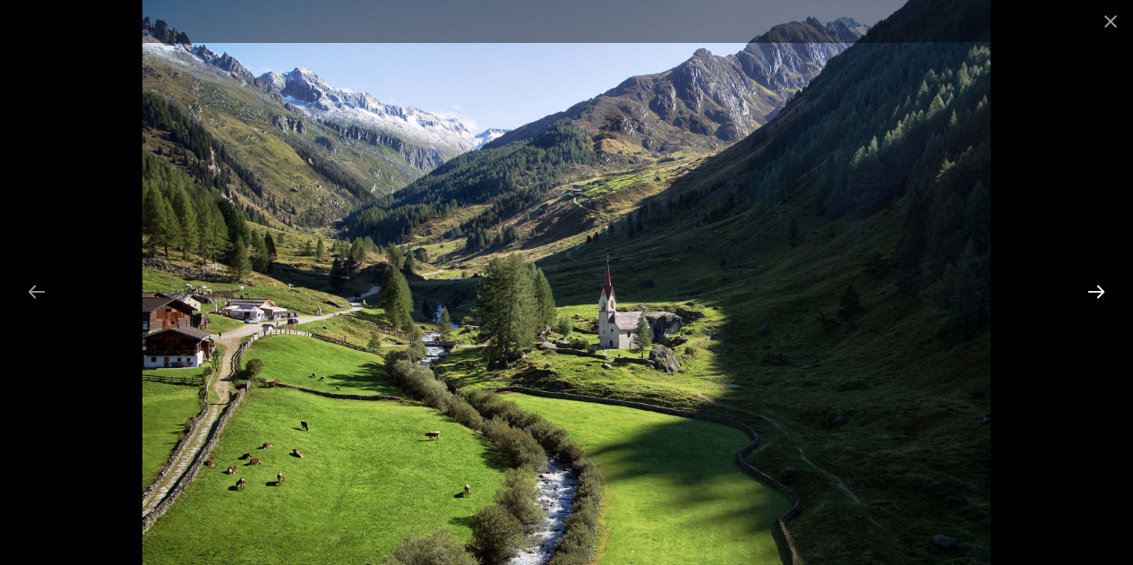
click at [1100, 284] on button "Next slide" at bounding box center [1097, 291] width 38 height 35
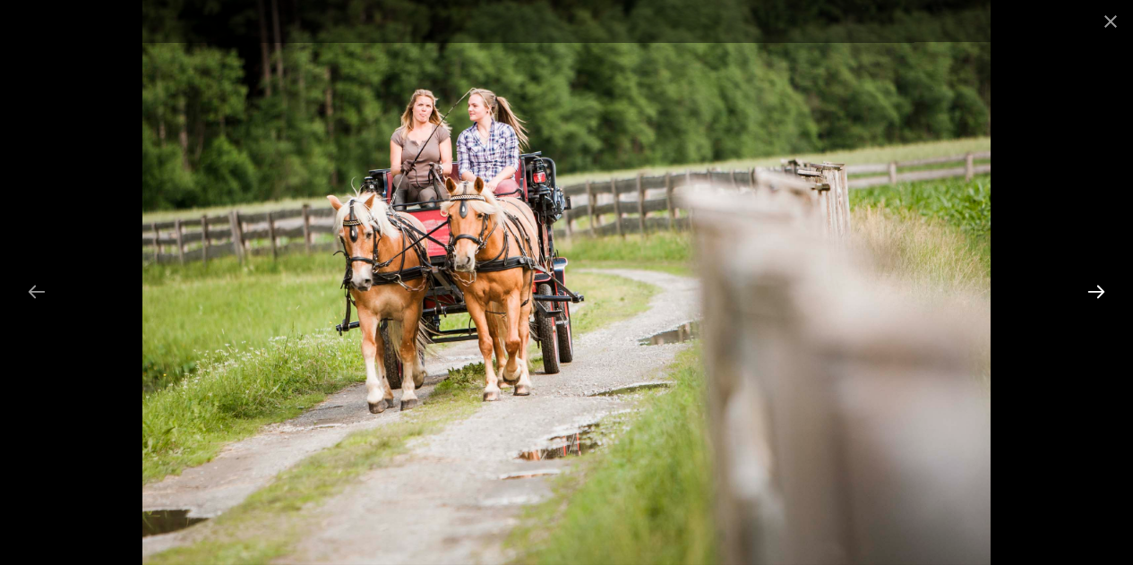
click at [1100, 284] on button "Next slide" at bounding box center [1097, 291] width 38 height 35
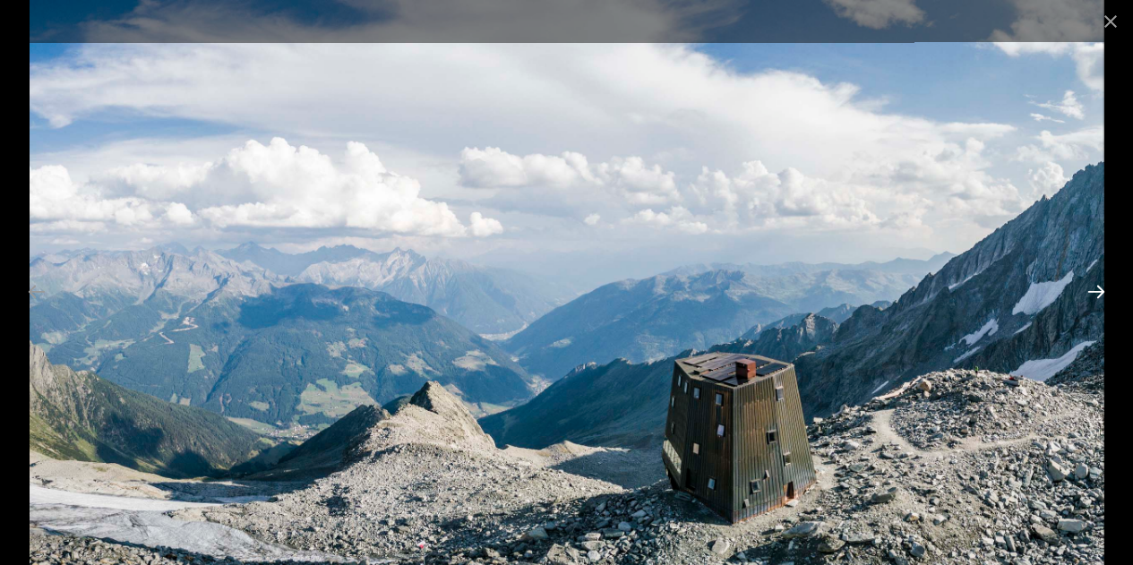
click at [1100, 284] on button "Next slide" at bounding box center [1097, 291] width 38 height 35
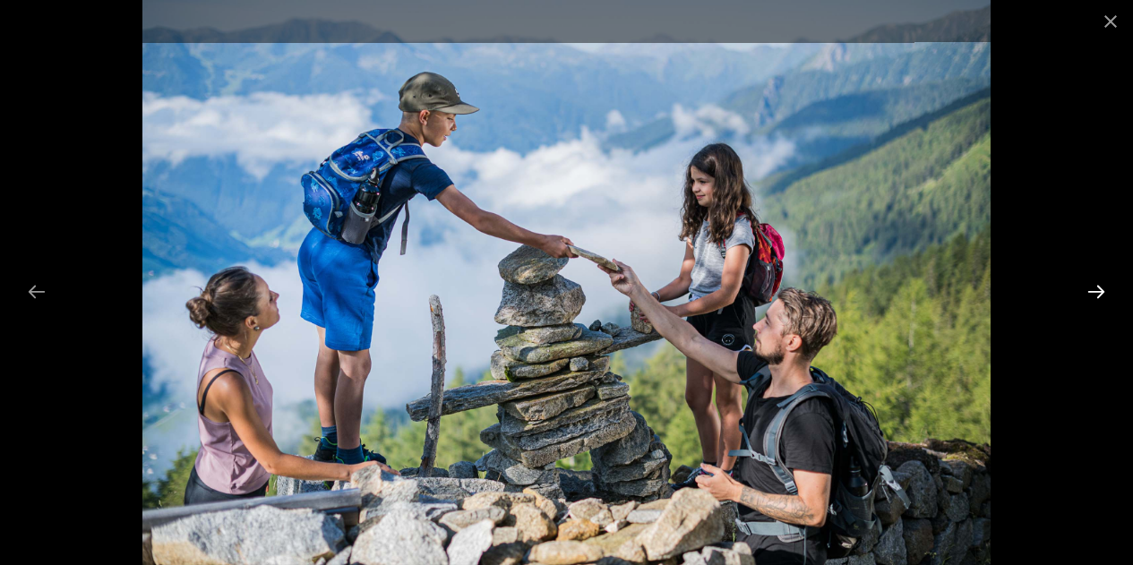
click at [1100, 284] on button "Next slide" at bounding box center [1097, 291] width 38 height 35
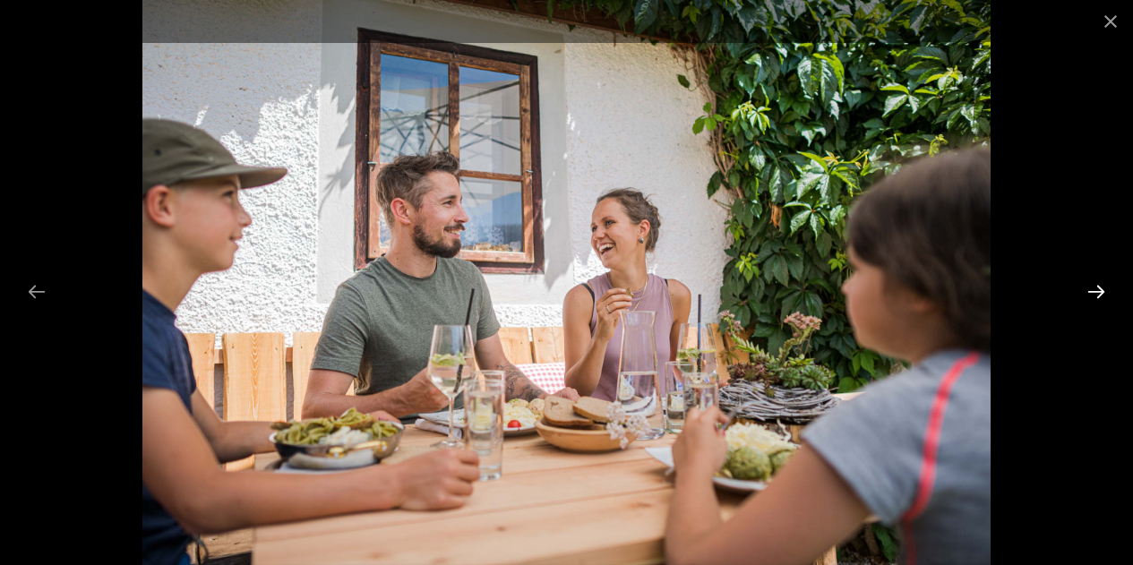
click at [1100, 284] on button "Next slide" at bounding box center [1097, 291] width 38 height 35
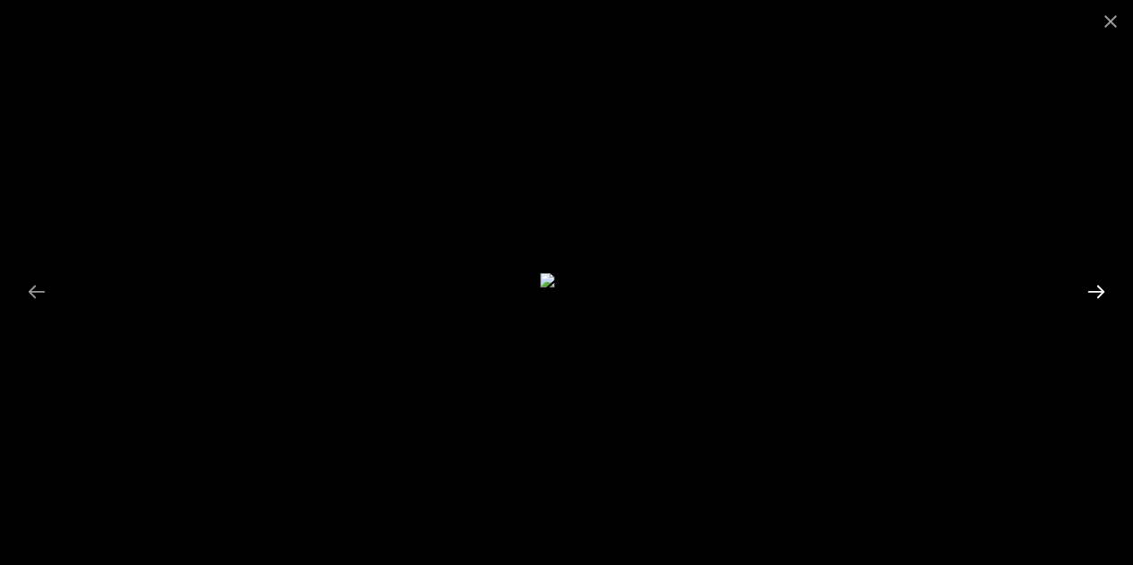
click at [1100, 284] on button "Next slide" at bounding box center [1097, 291] width 38 height 35
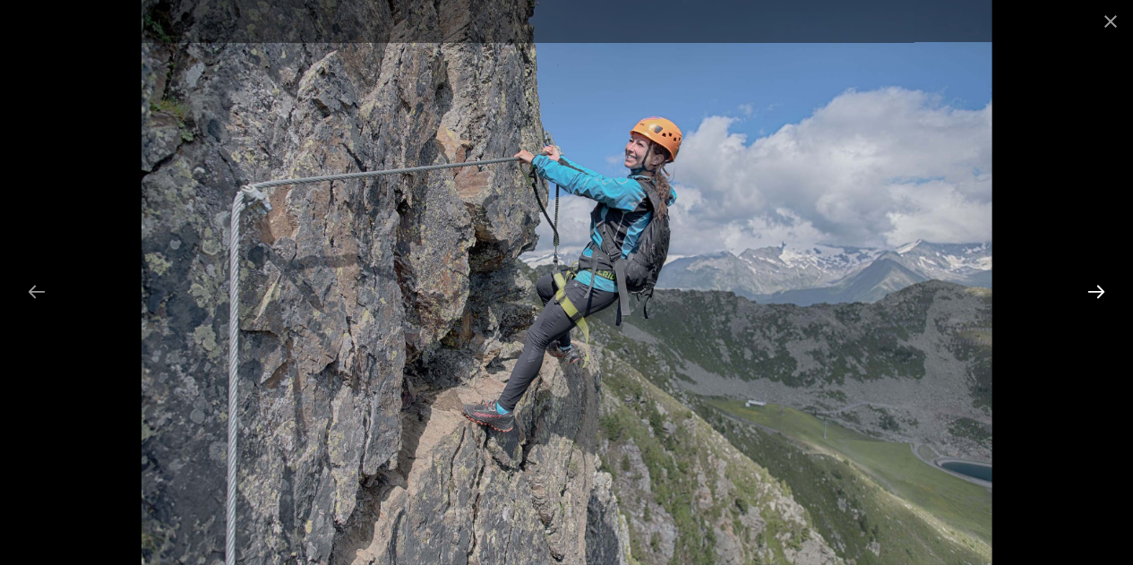
click at [1100, 284] on button "Next slide" at bounding box center [1097, 291] width 38 height 35
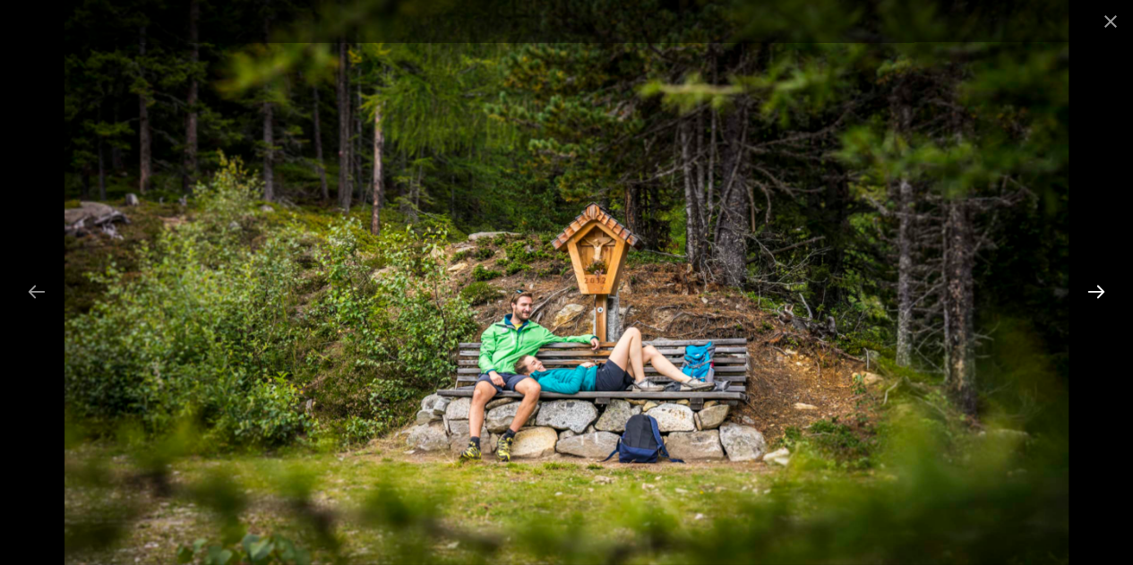
click at [1100, 284] on button "Next slide" at bounding box center [1097, 291] width 38 height 35
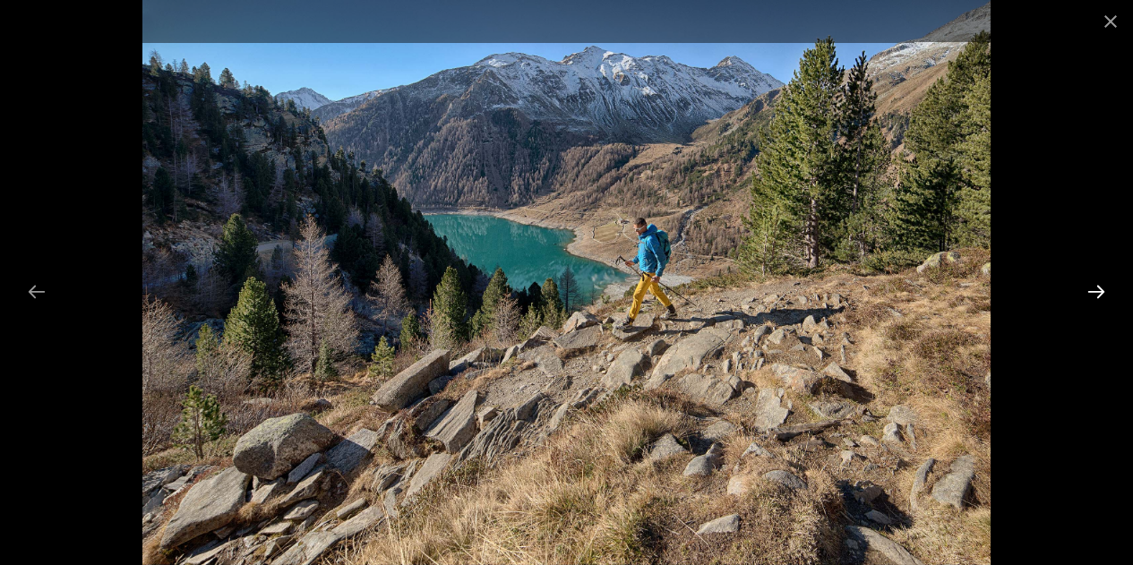
click at [1089, 288] on button "Next slide" at bounding box center [1097, 291] width 38 height 35
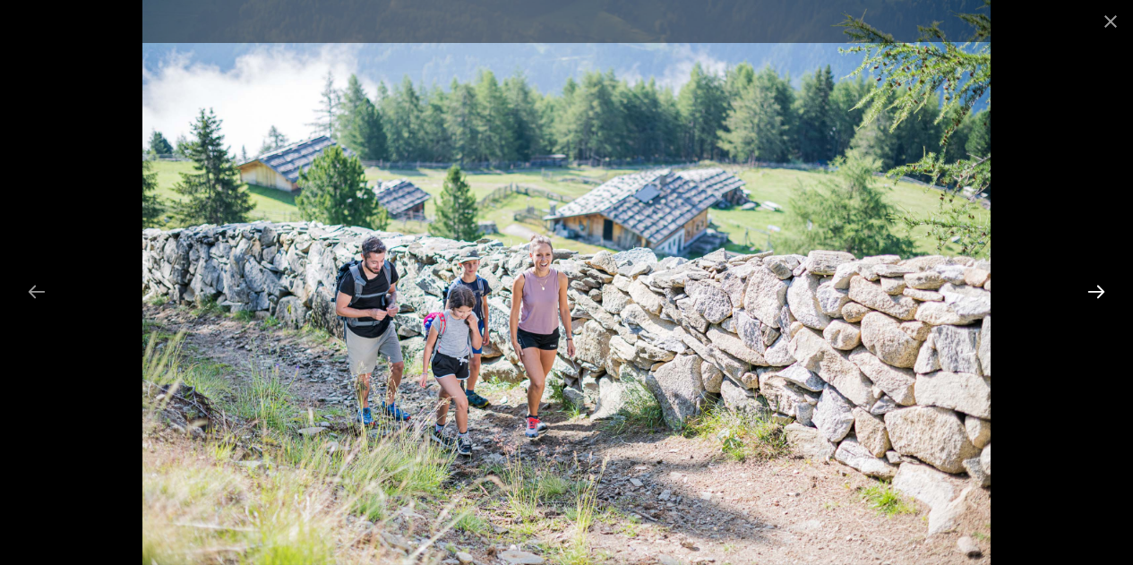
click at [1089, 288] on button "Next slide" at bounding box center [1097, 291] width 38 height 35
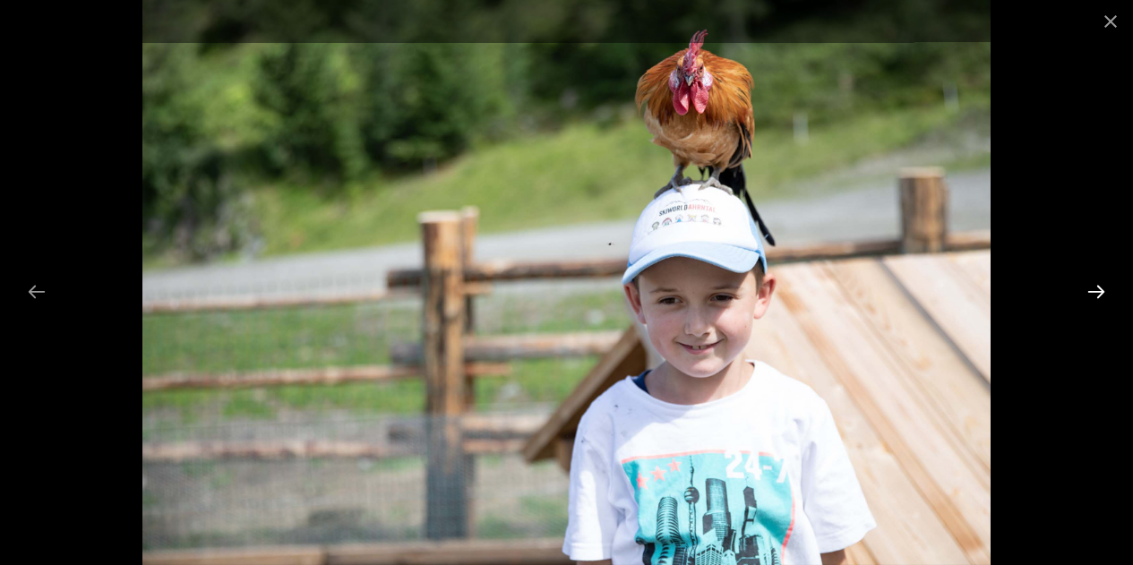
click at [1089, 288] on button "Next slide" at bounding box center [1097, 291] width 38 height 35
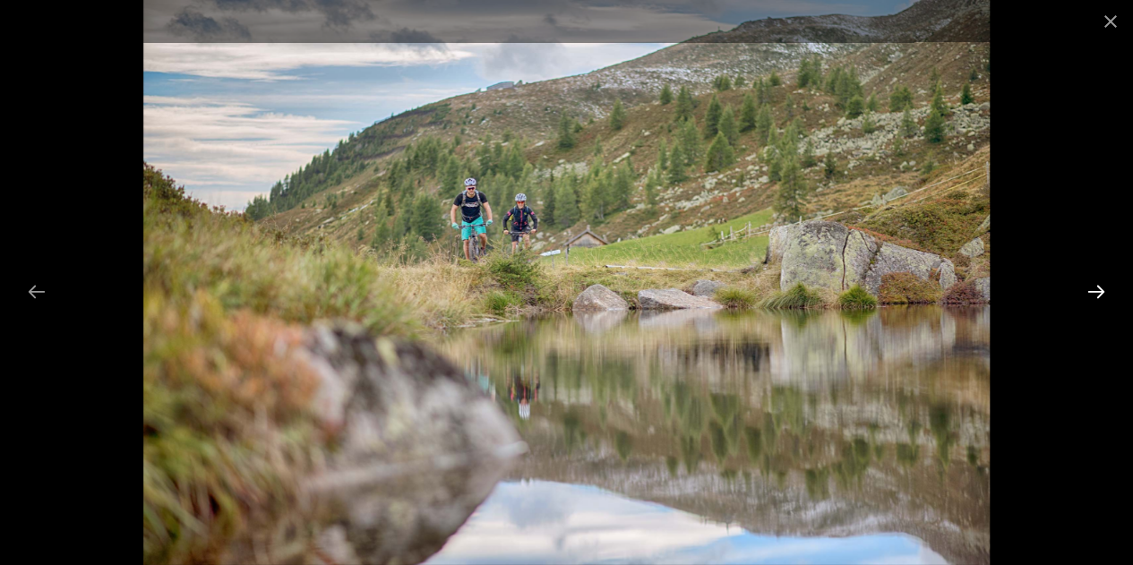
click at [1095, 288] on button "Next slide" at bounding box center [1097, 291] width 38 height 35
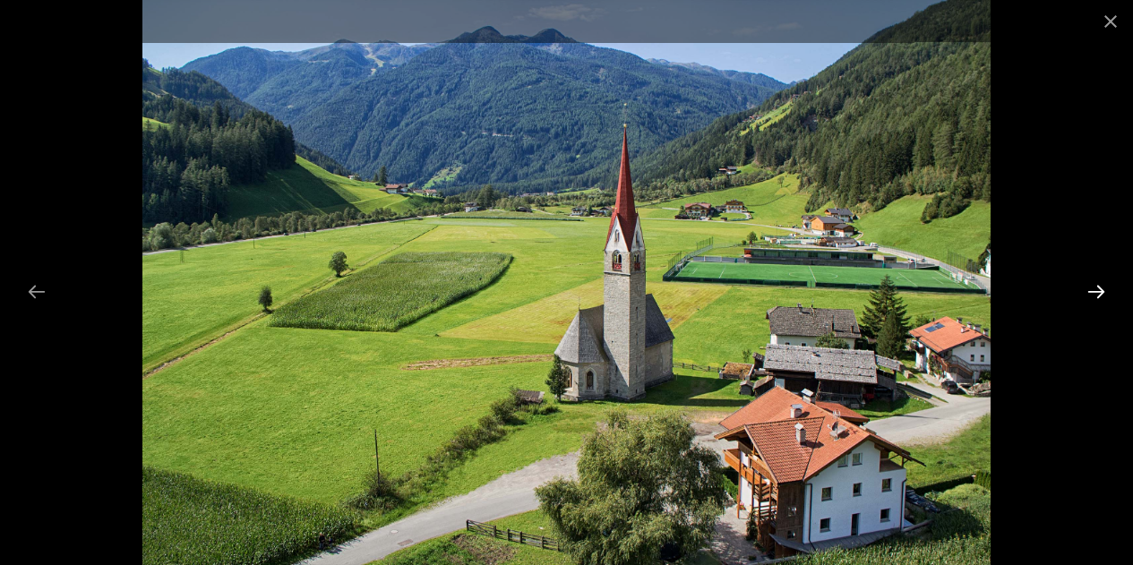
click at [1095, 288] on button "Next slide" at bounding box center [1097, 291] width 38 height 35
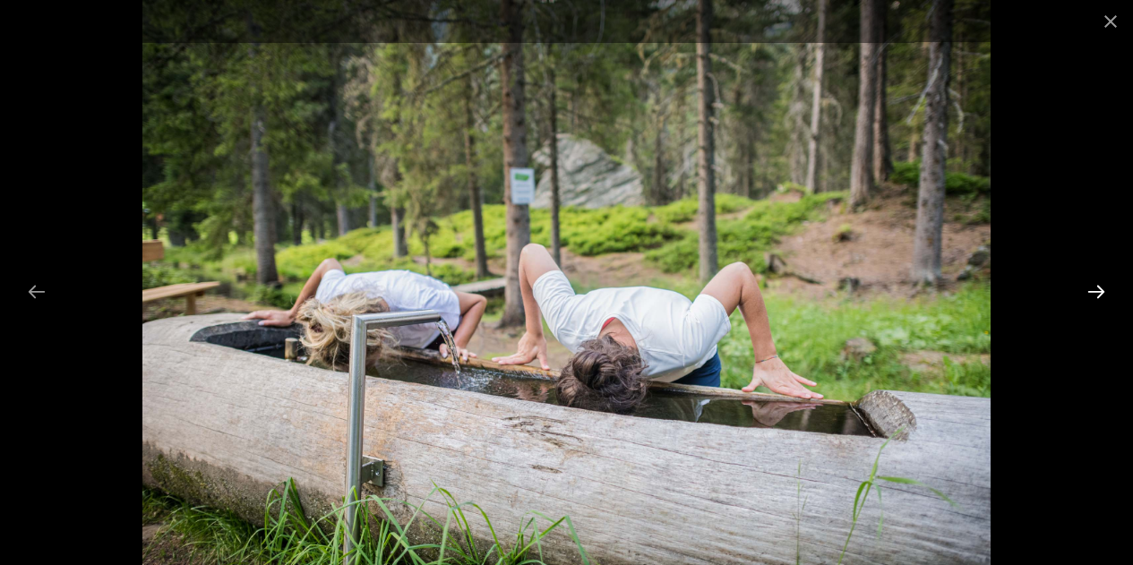
click at [1095, 288] on button "Next slide" at bounding box center [1097, 291] width 38 height 35
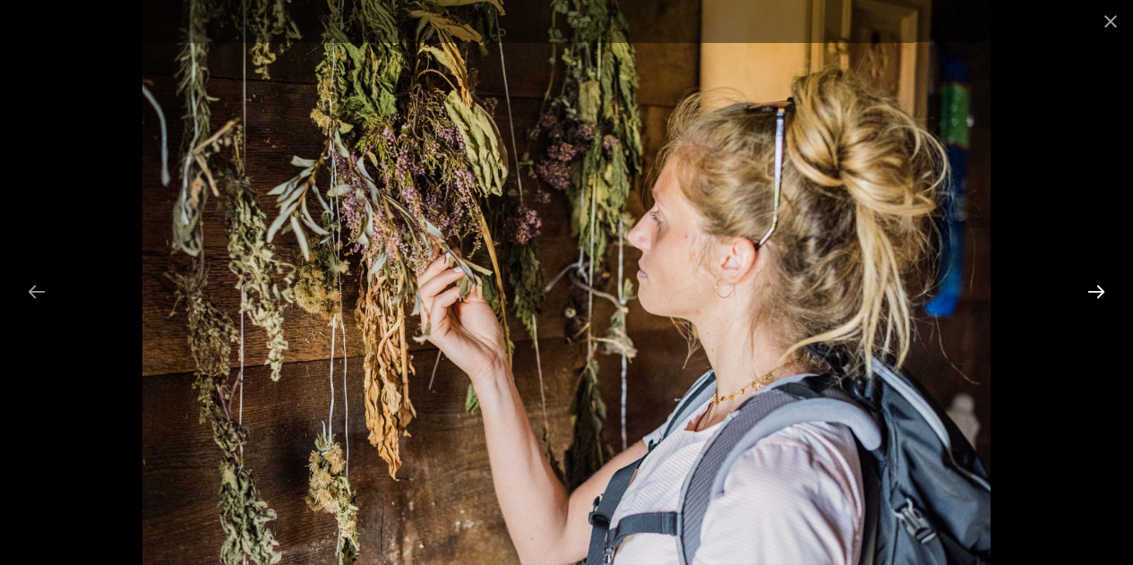
click at [1095, 288] on button "Next slide" at bounding box center [1097, 291] width 38 height 35
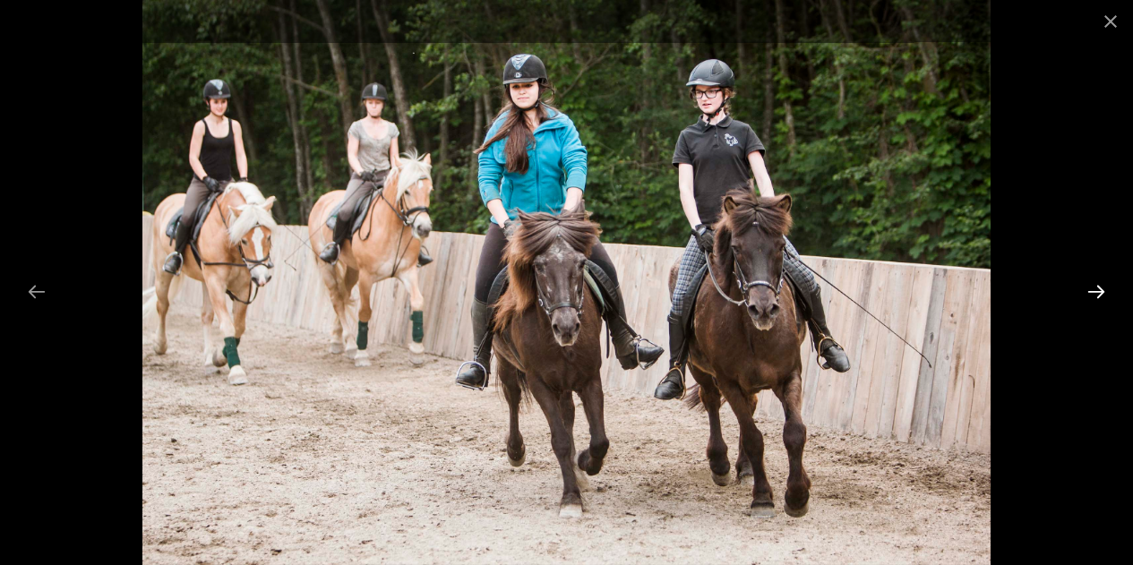
click at [1095, 288] on button "Next slide" at bounding box center [1097, 291] width 38 height 35
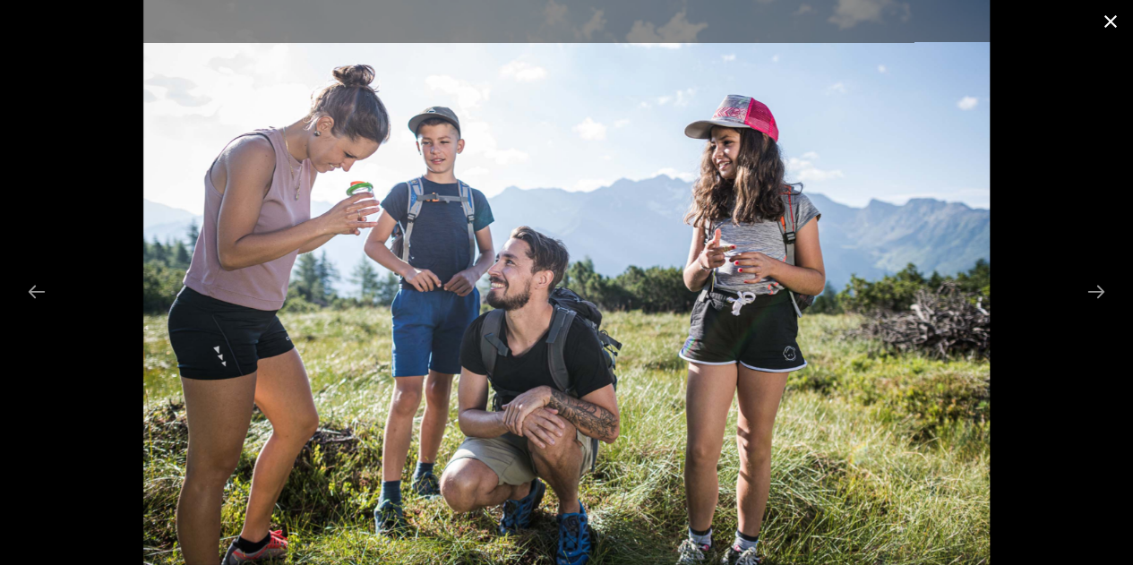
click at [1105, 21] on button "Close gallery" at bounding box center [1111, 21] width 45 height 42
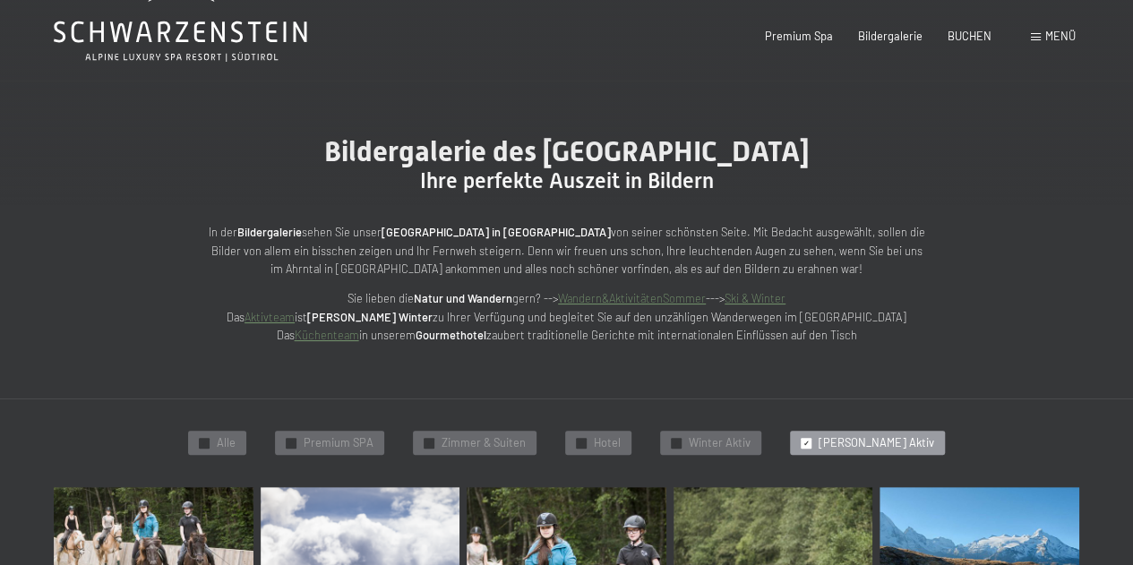
scroll to position [0, 0]
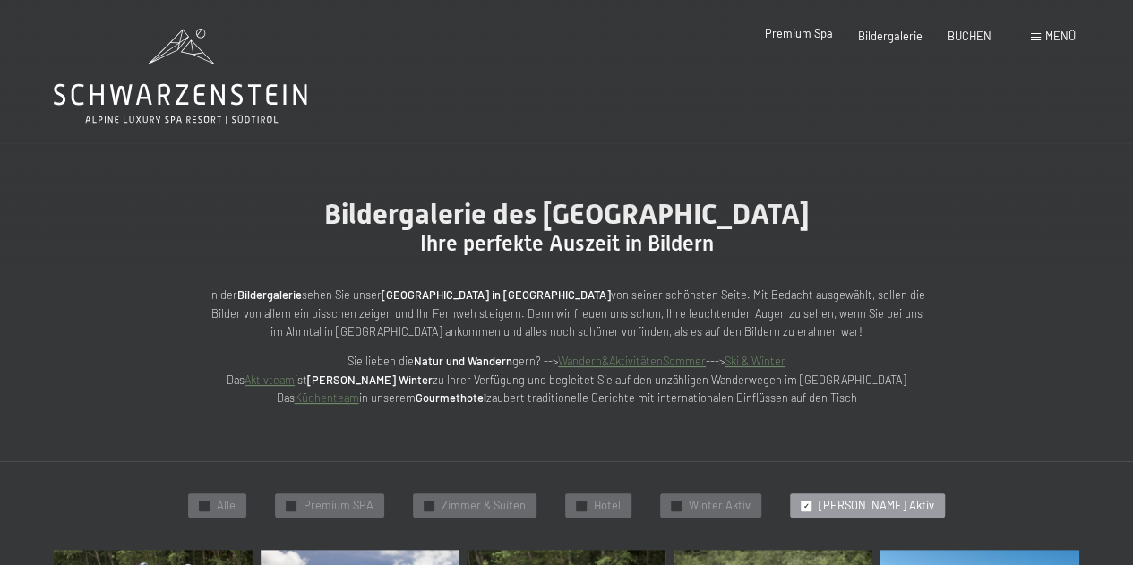
click at [793, 34] on span "Premium Spa" at bounding box center [799, 33] width 68 height 14
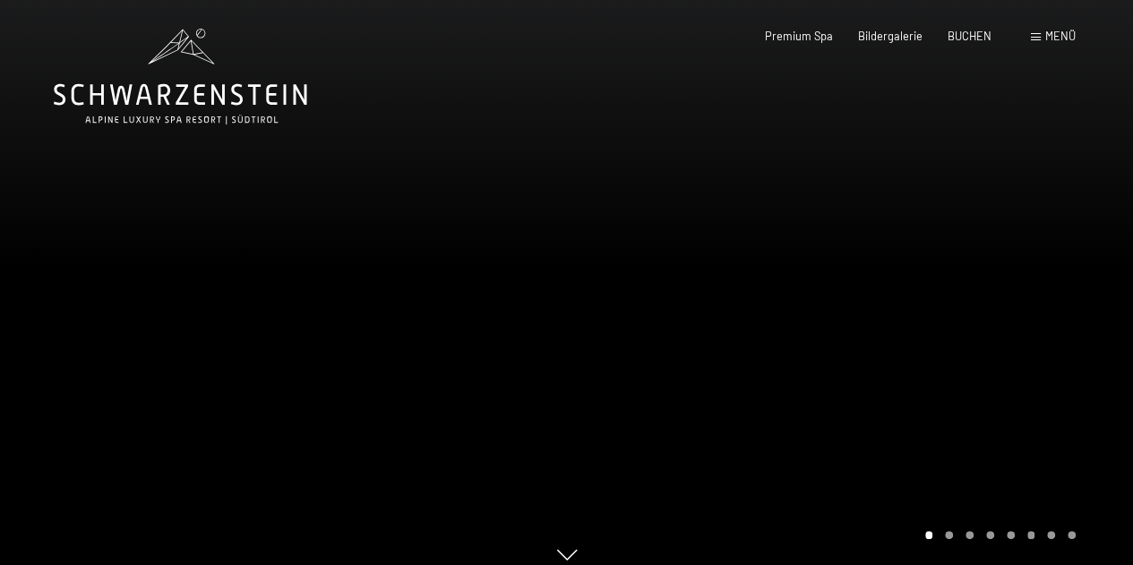
click at [1060, 271] on div at bounding box center [850, 291] width 567 height 582
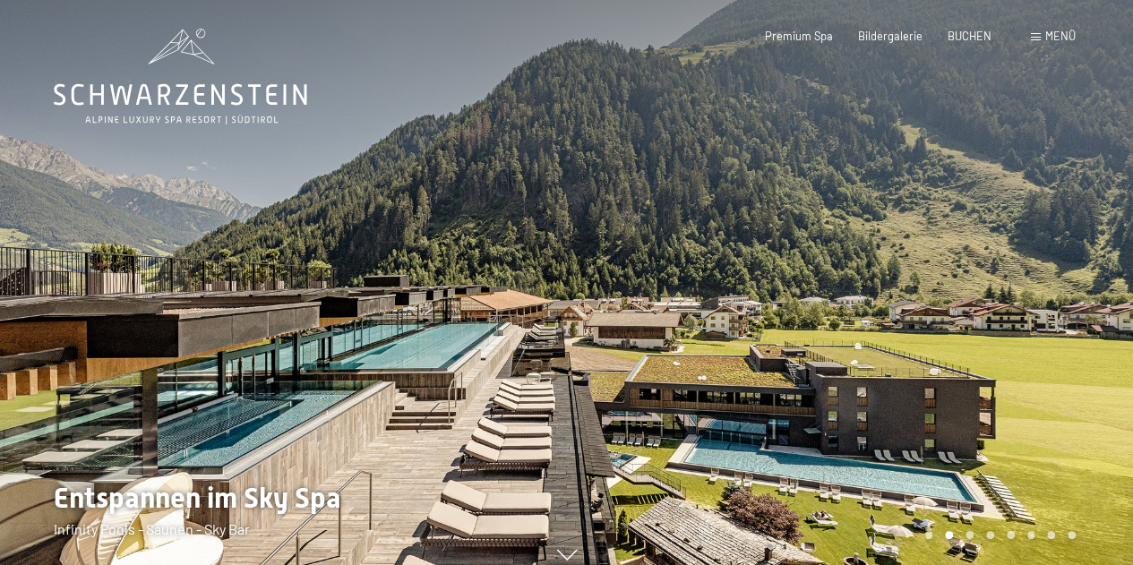
click at [1102, 316] on div at bounding box center [850, 291] width 567 height 582
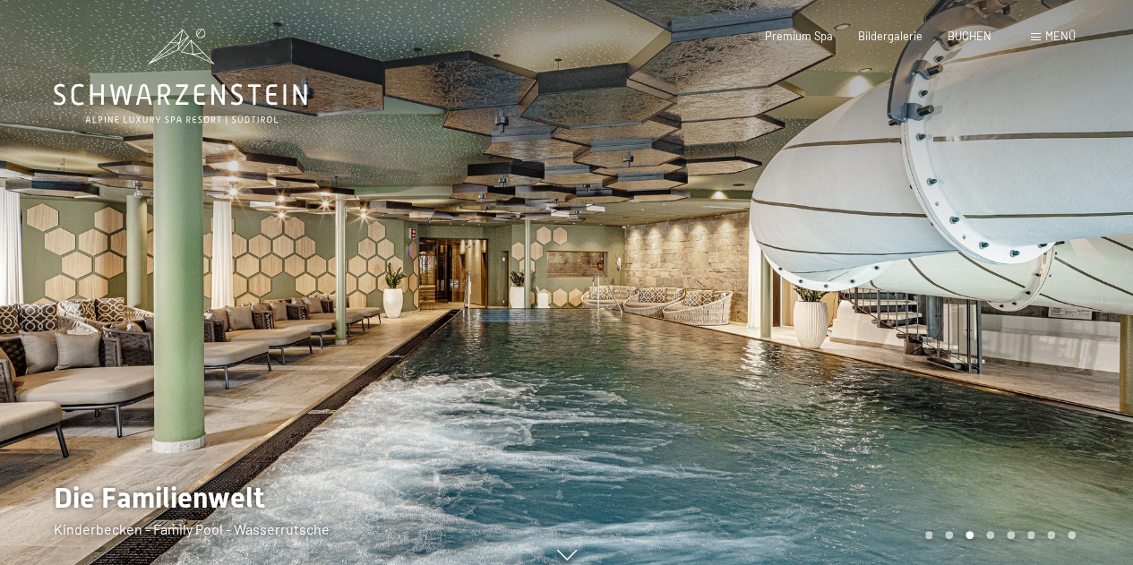
click at [1102, 322] on div at bounding box center [850, 291] width 567 height 582
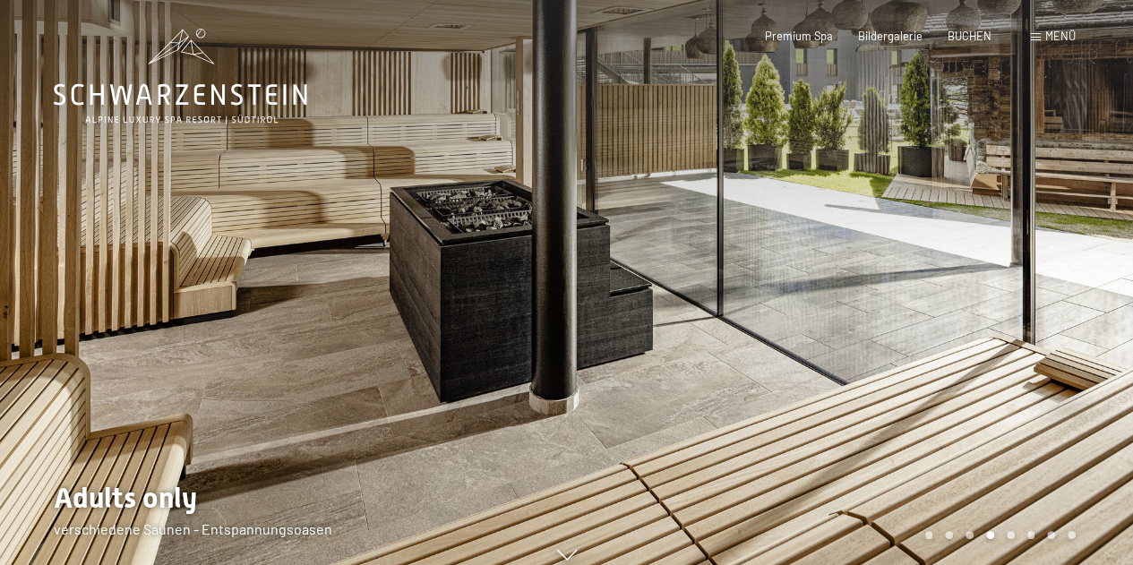
click at [1074, 290] on div at bounding box center [850, 291] width 567 height 582
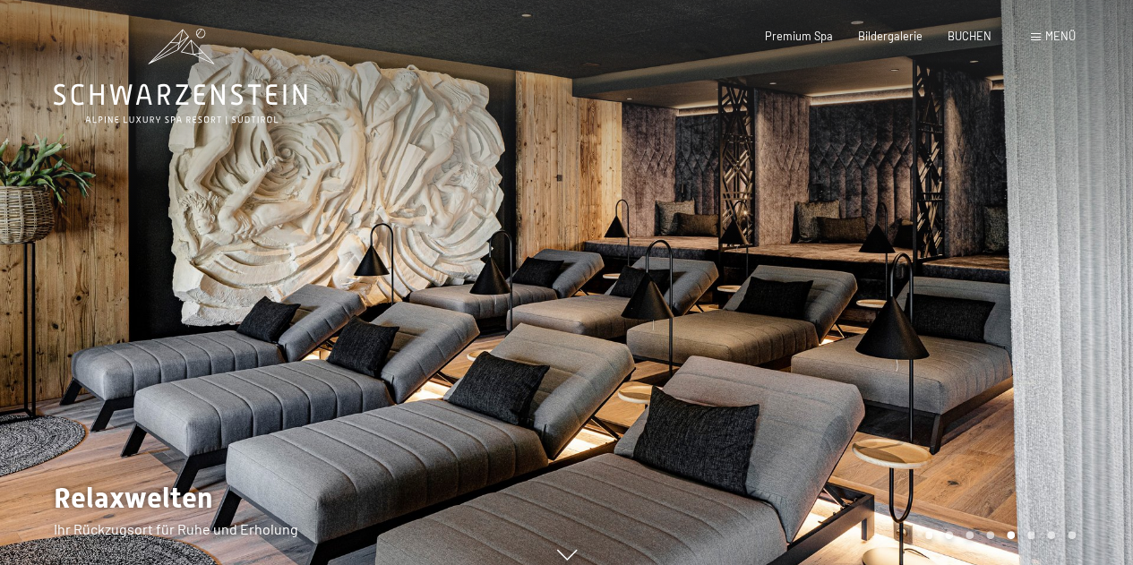
click at [1065, 314] on div at bounding box center [850, 291] width 567 height 582
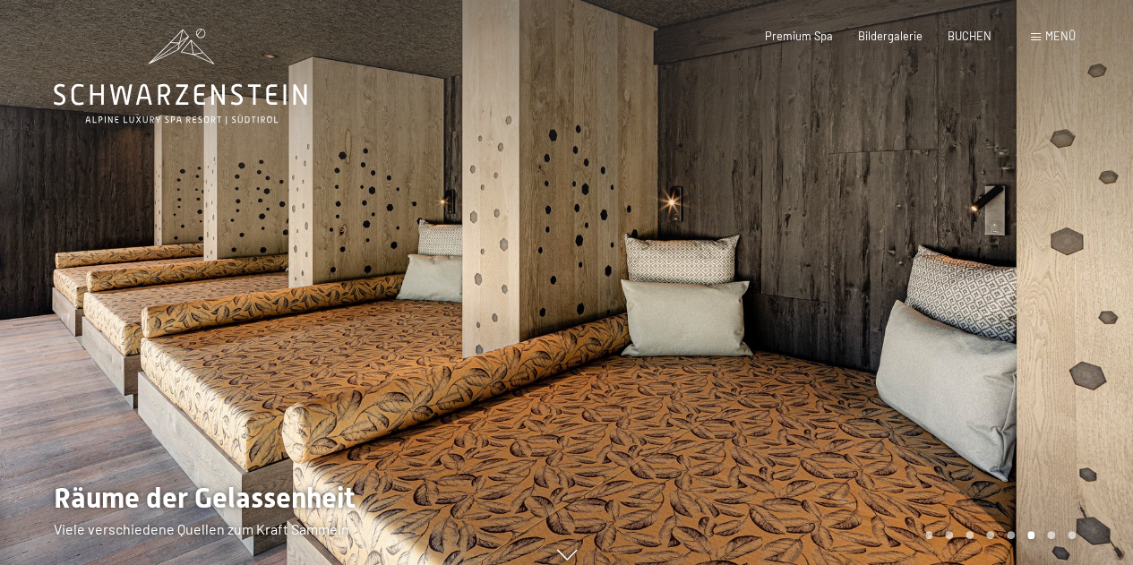
click at [1065, 314] on div at bounding box center [850, 291] width 567 height 582
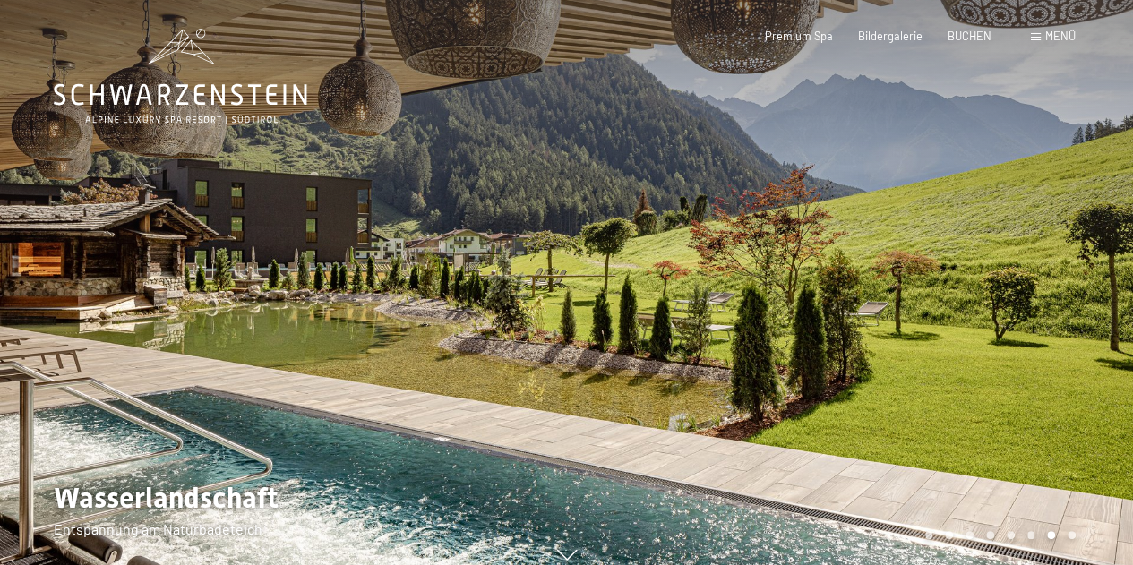
click at [1065, 314] on div at bounding box center [850, 291] width 567 height 582
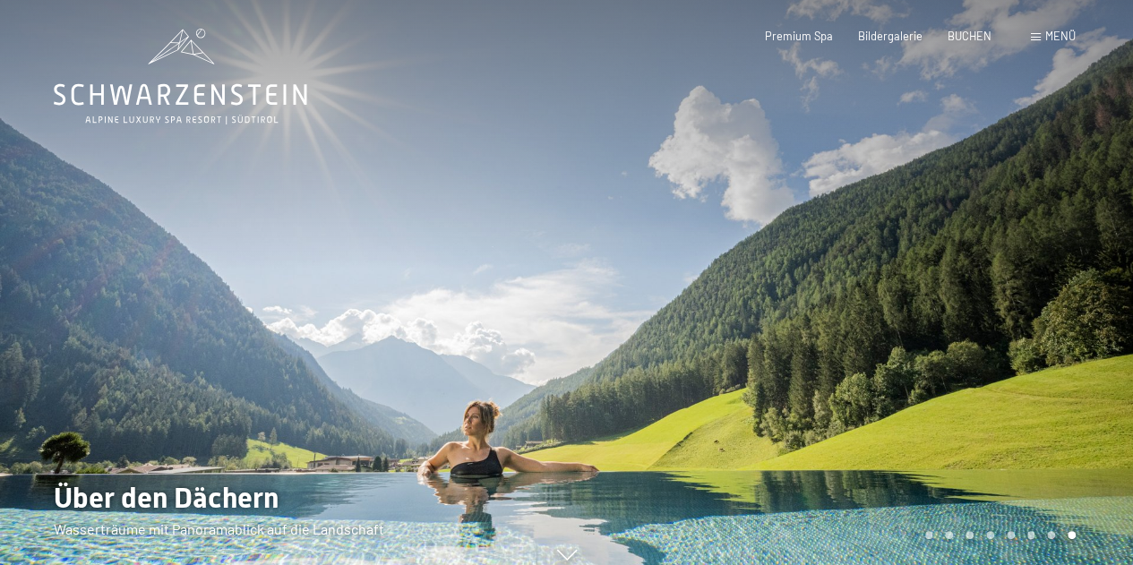
click at [1065, 314] on div at bounding box center [850, 291] width 567 height 582
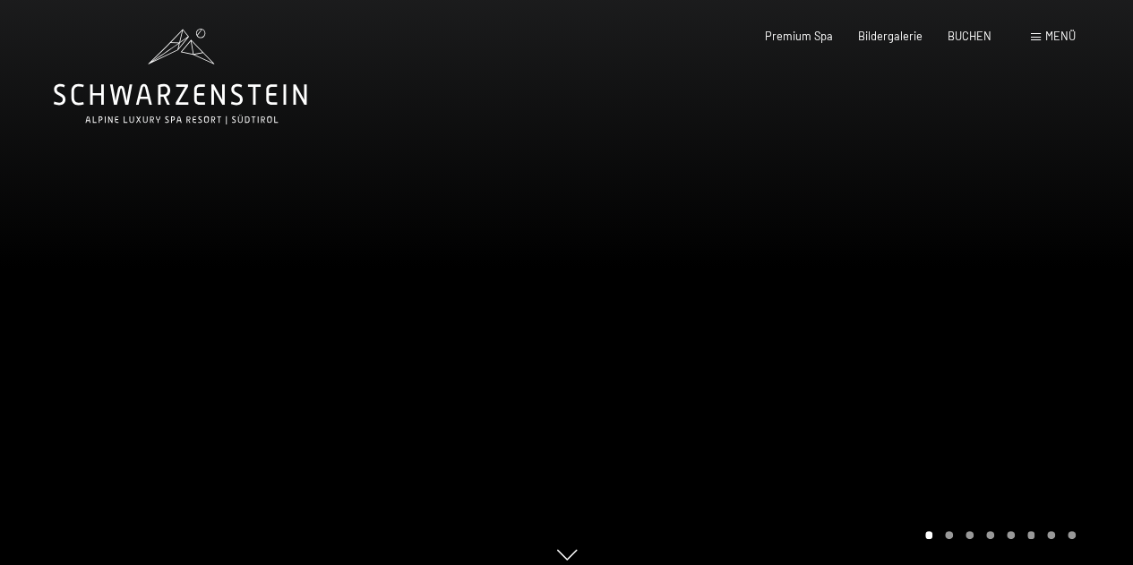
click at [1065, 314] on div at bounding box center [850, 291] width 567 height 582
